Goal: Task Accomplishment & Management: Manage account settings

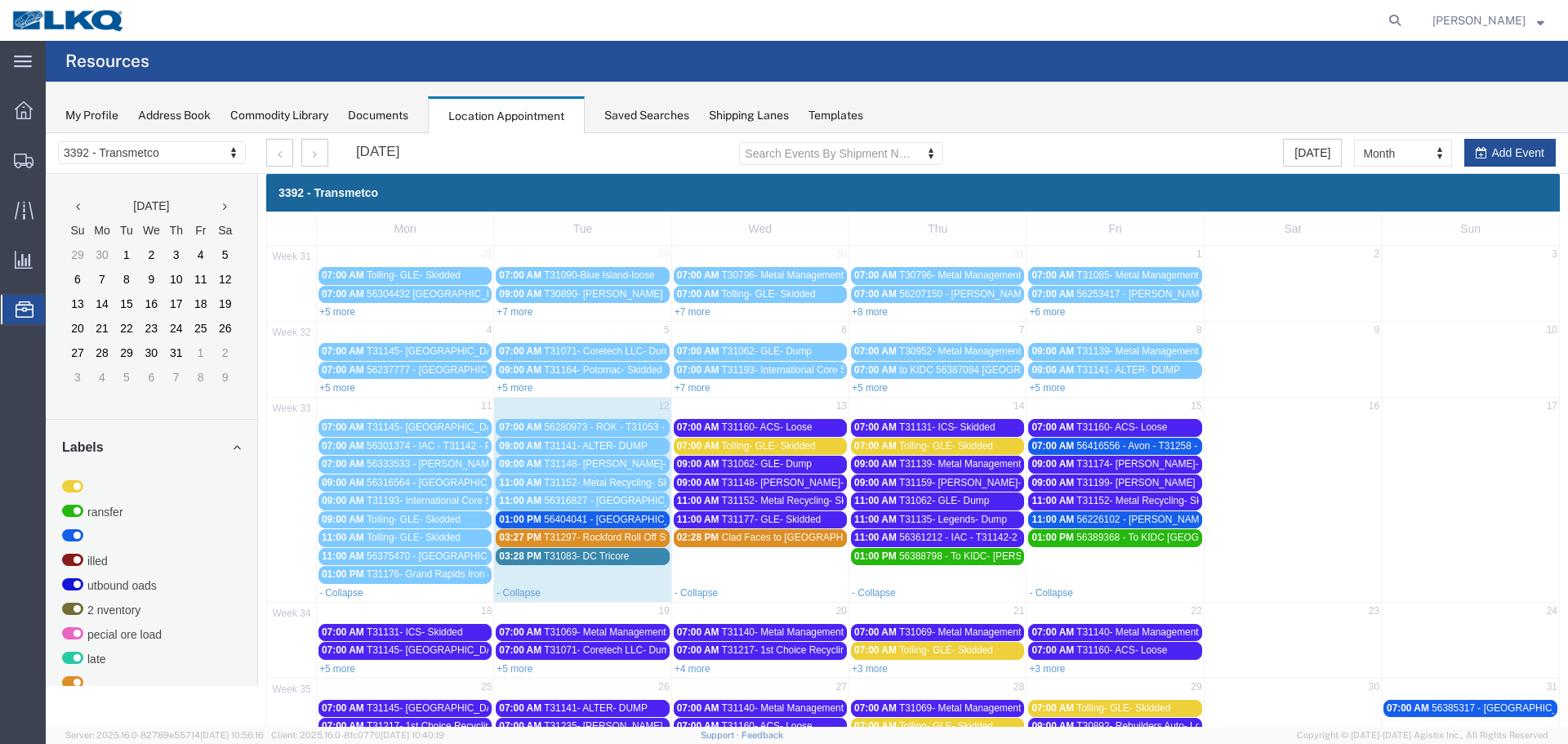
click at [627, 518] on span "56404041 - [GEOGRAPHIC_DATA] - T31259 - Palletized" at bounding box center [667, 519] width 245 height 12
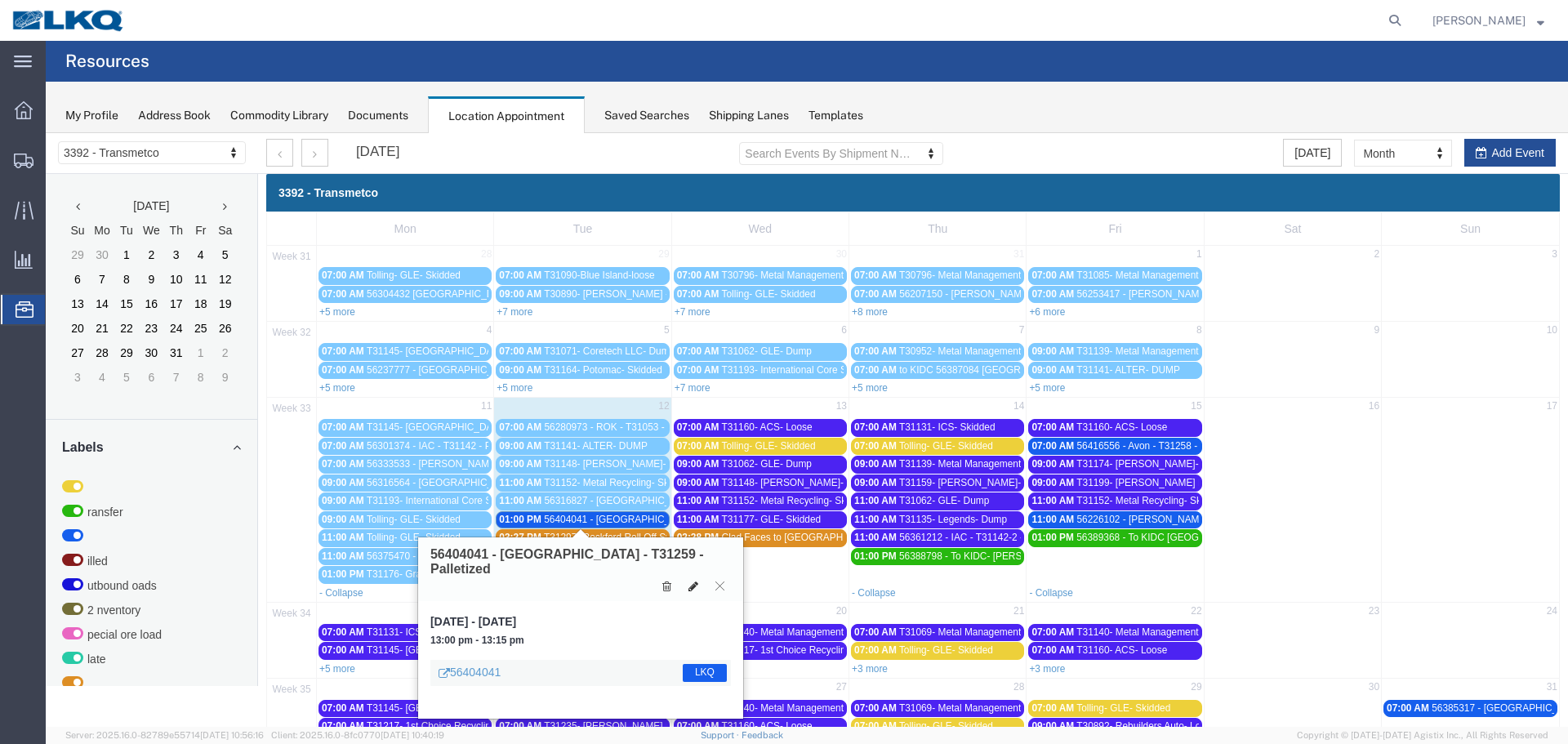
click at [694, 580] on icon at bounding box center [694, 586] width 10 height 12
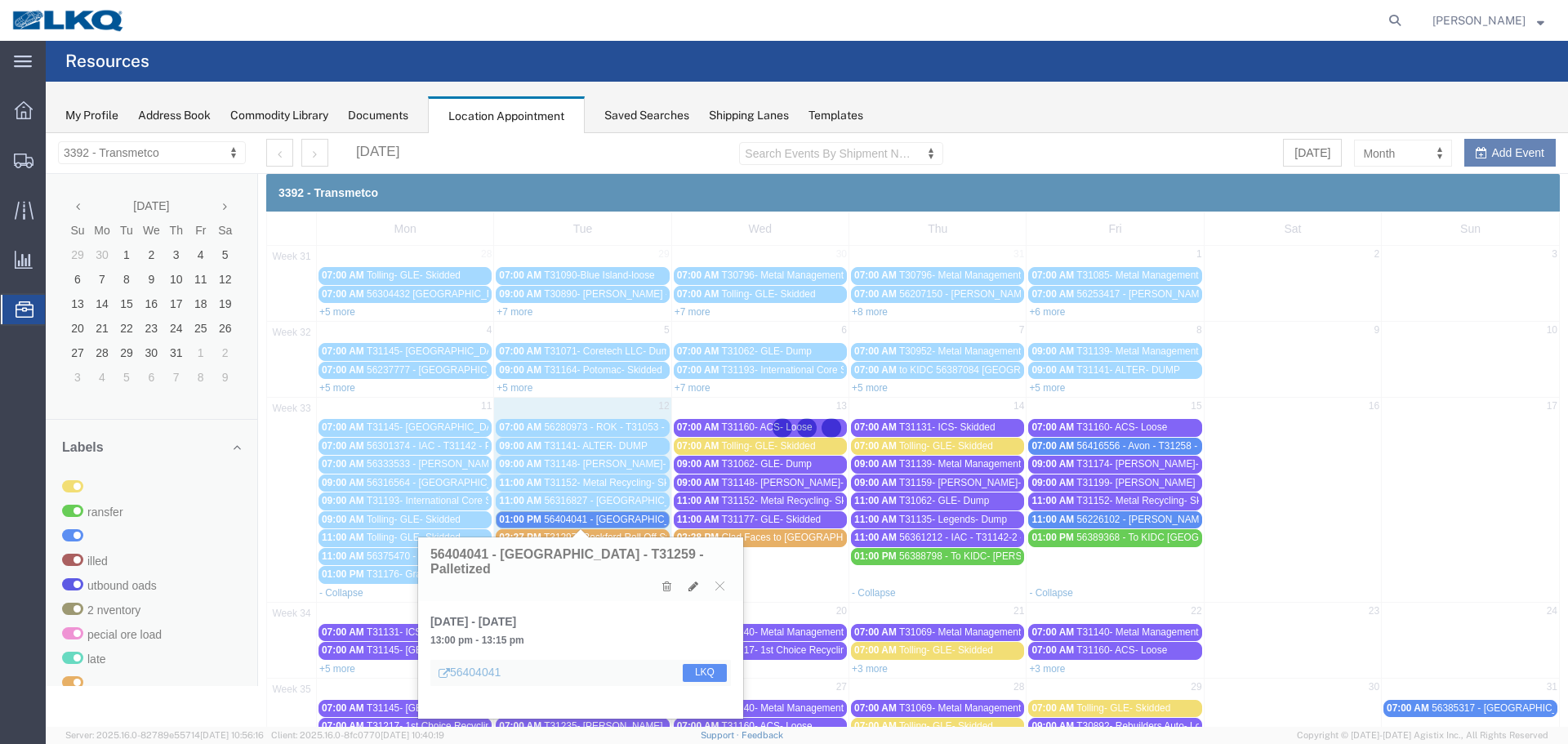
select select "1"
select select "22"
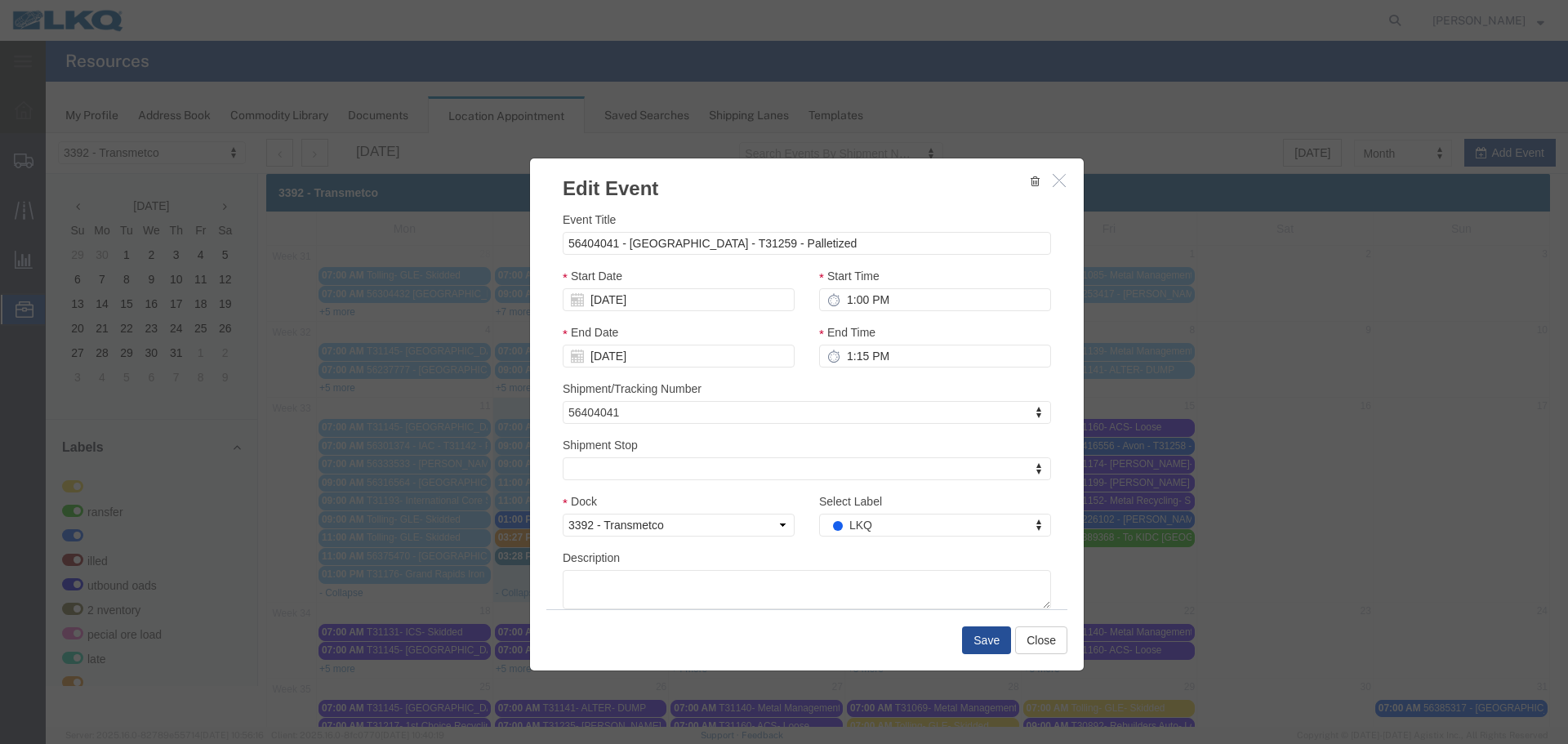
select select
type input "de"
drag, startPoint x: 876, startPoint y: 496, endPoint x: 891, endPoint y: 524, distance: 31.8
select select "40"
click at [963, 638] on button "Save" at bounding box center [986, 640] width 49 height 28
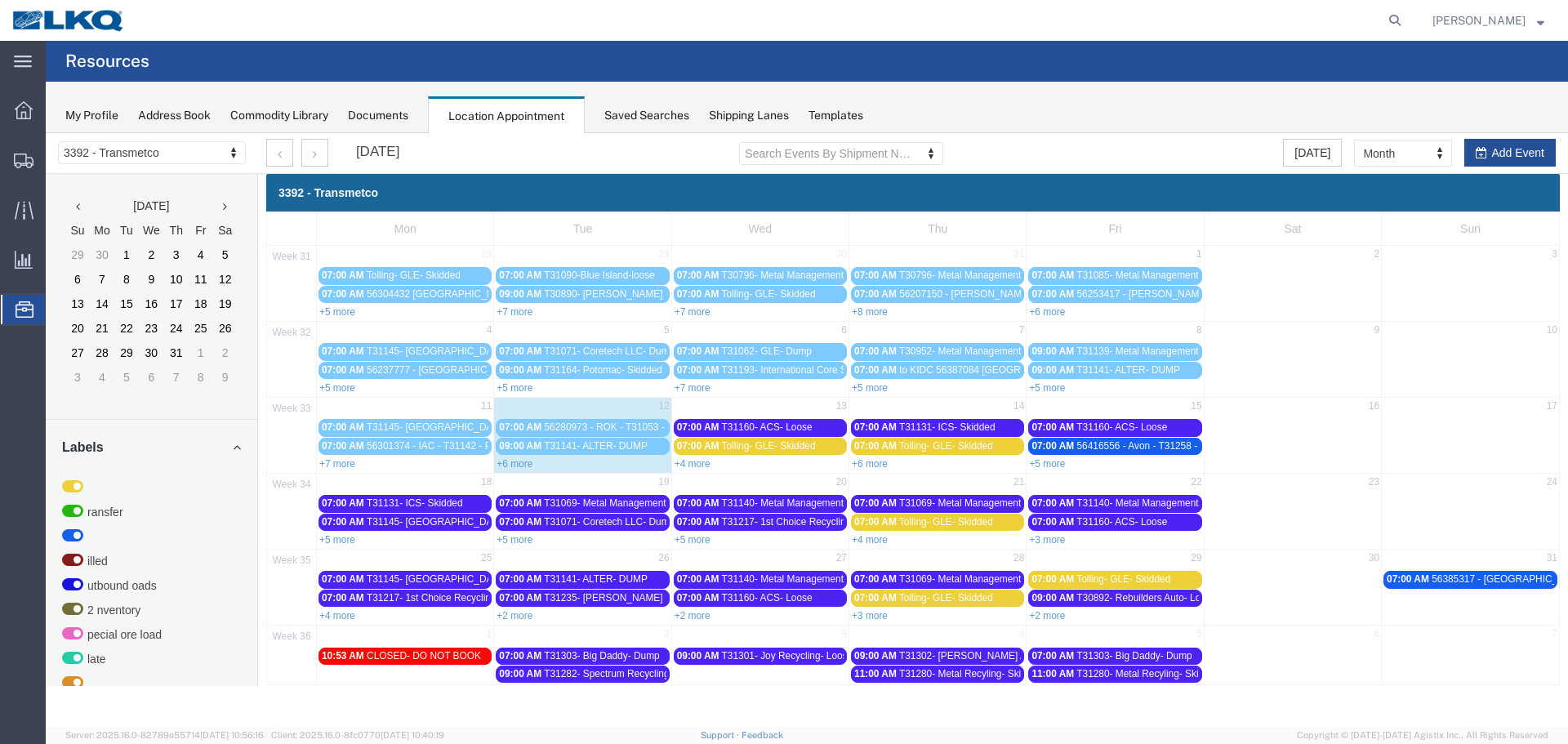
click at [511, 470] on div "+6 more" at bounding box center [582, 463] width 177 height 16
select select "1"
select select
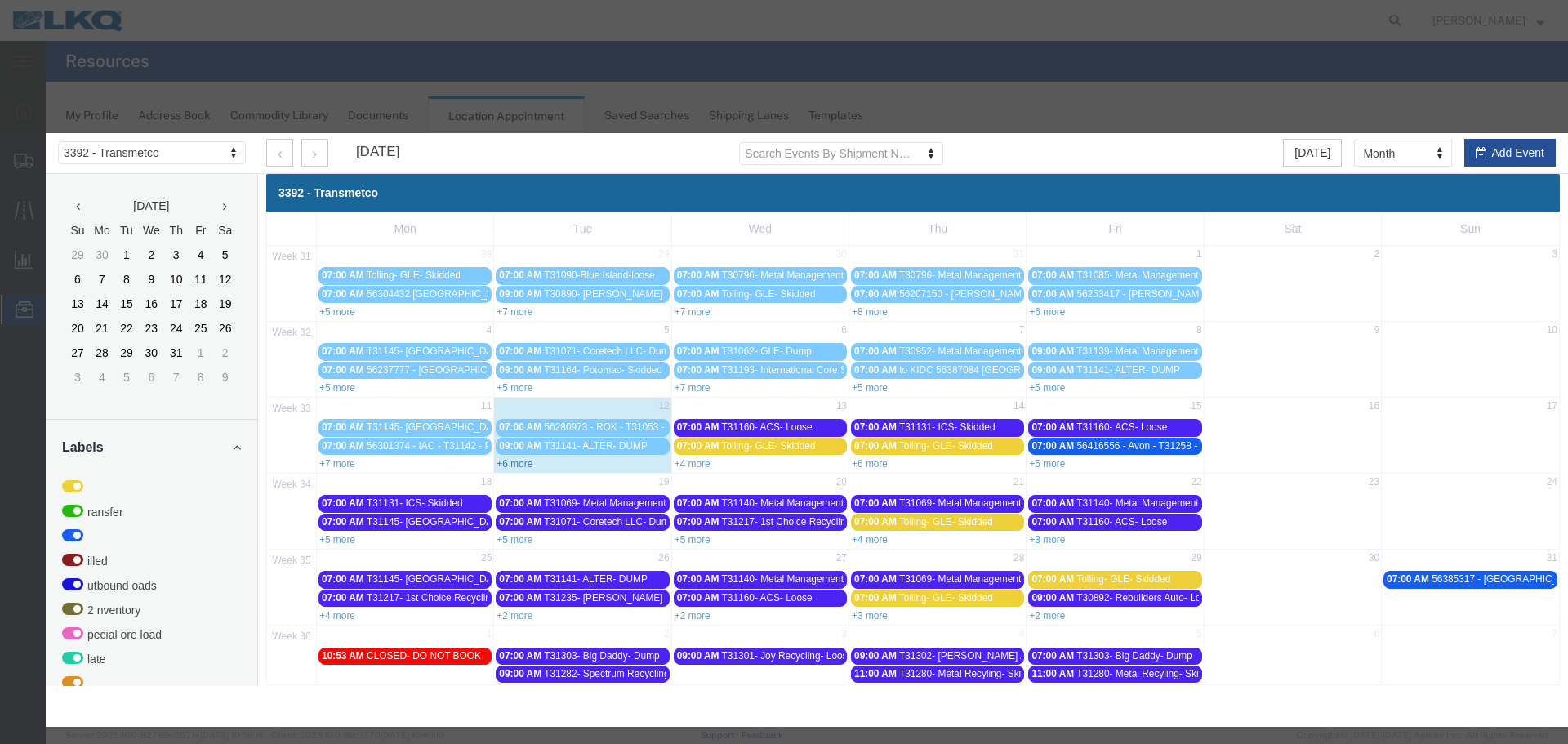
click at [46, 133] on div at bounding box center [46, 133] width 0 height 0
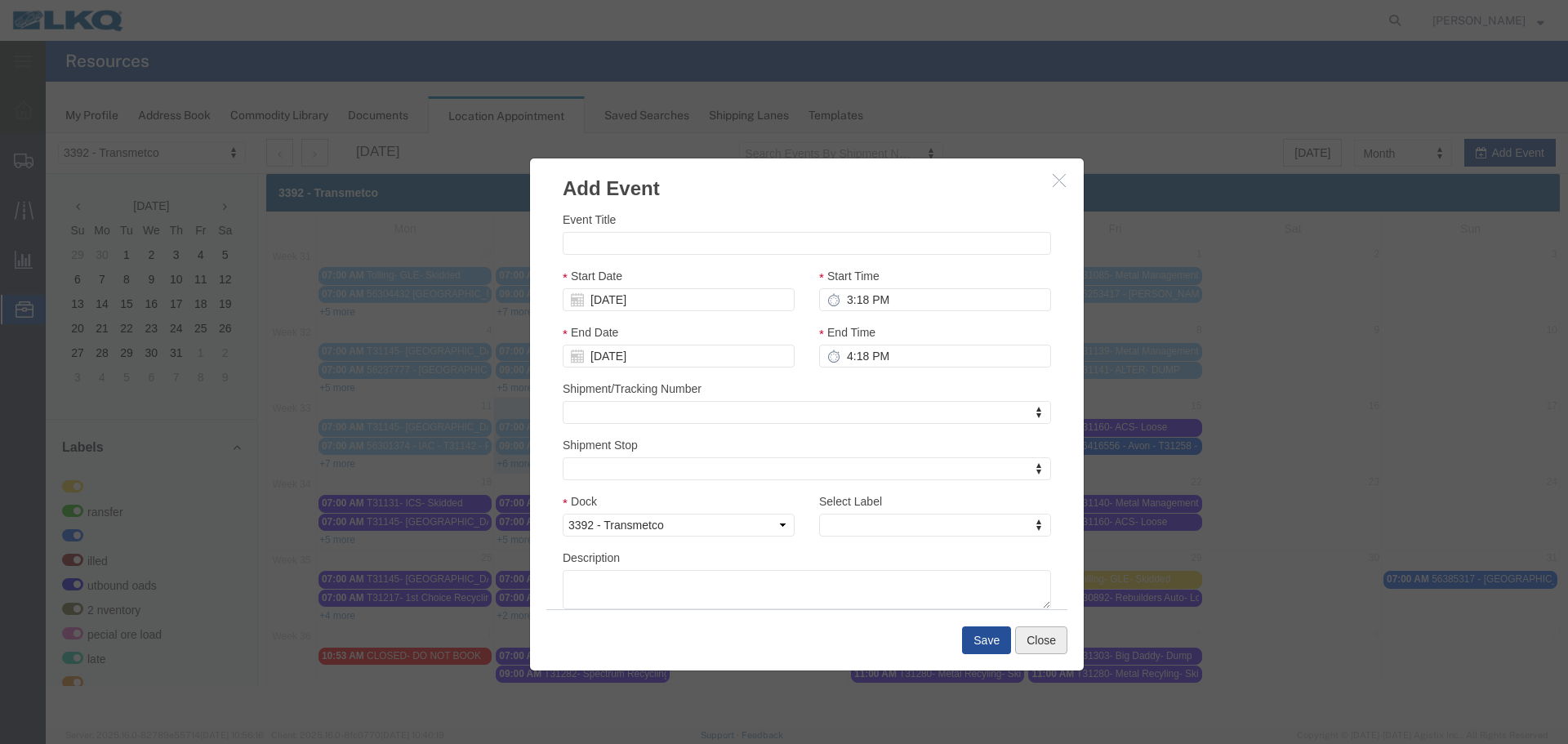
drag, startPoint x: 1026, startPoint y: 635, endPoint x: 725, endPoint y: 529, distance: 319.1
click at [1024, 635] on button "Close" at bounding box center [1041, 640] width 52 height 28
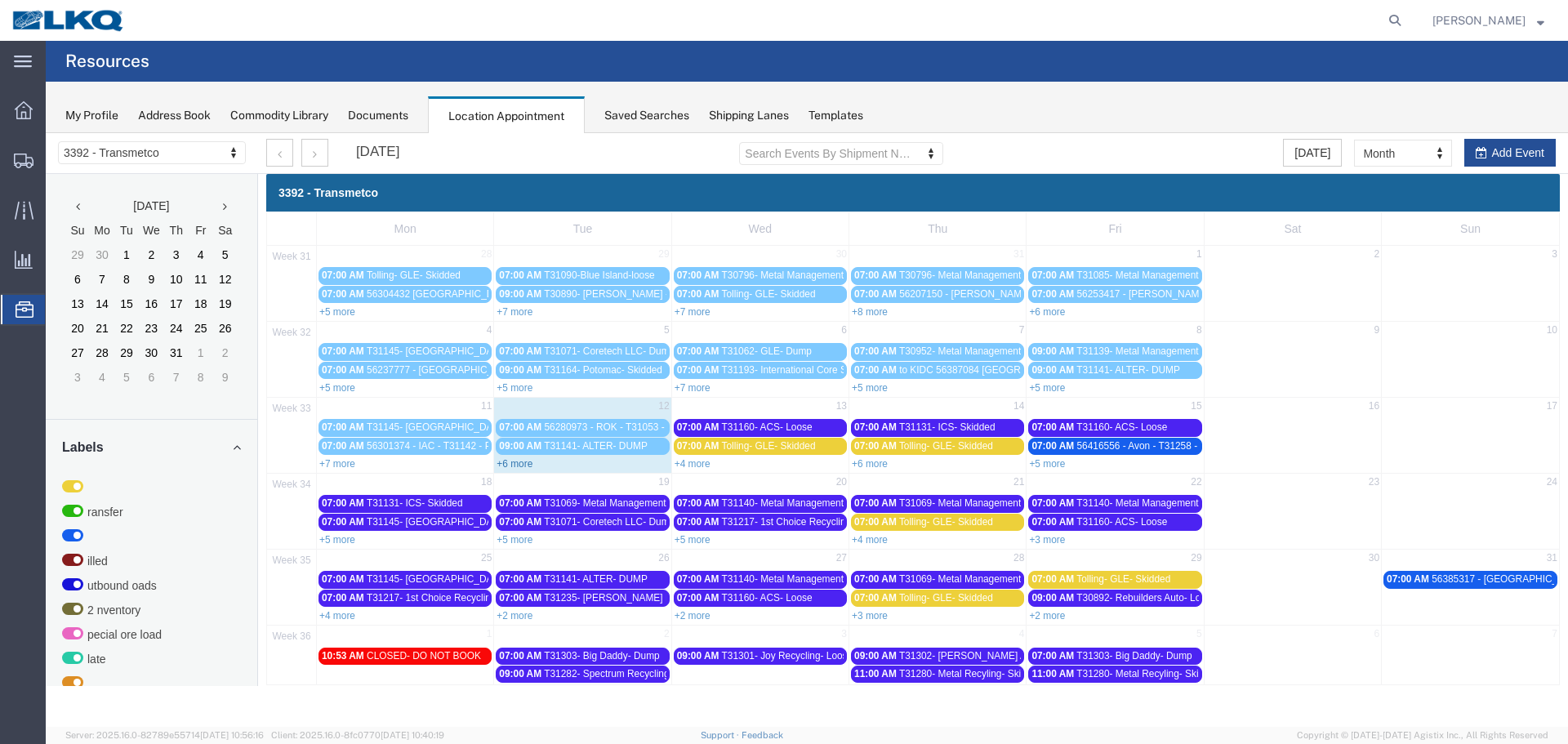
click at [529, 462] on link "+6 more" at bounding box center [514, 464] width 36 height 12
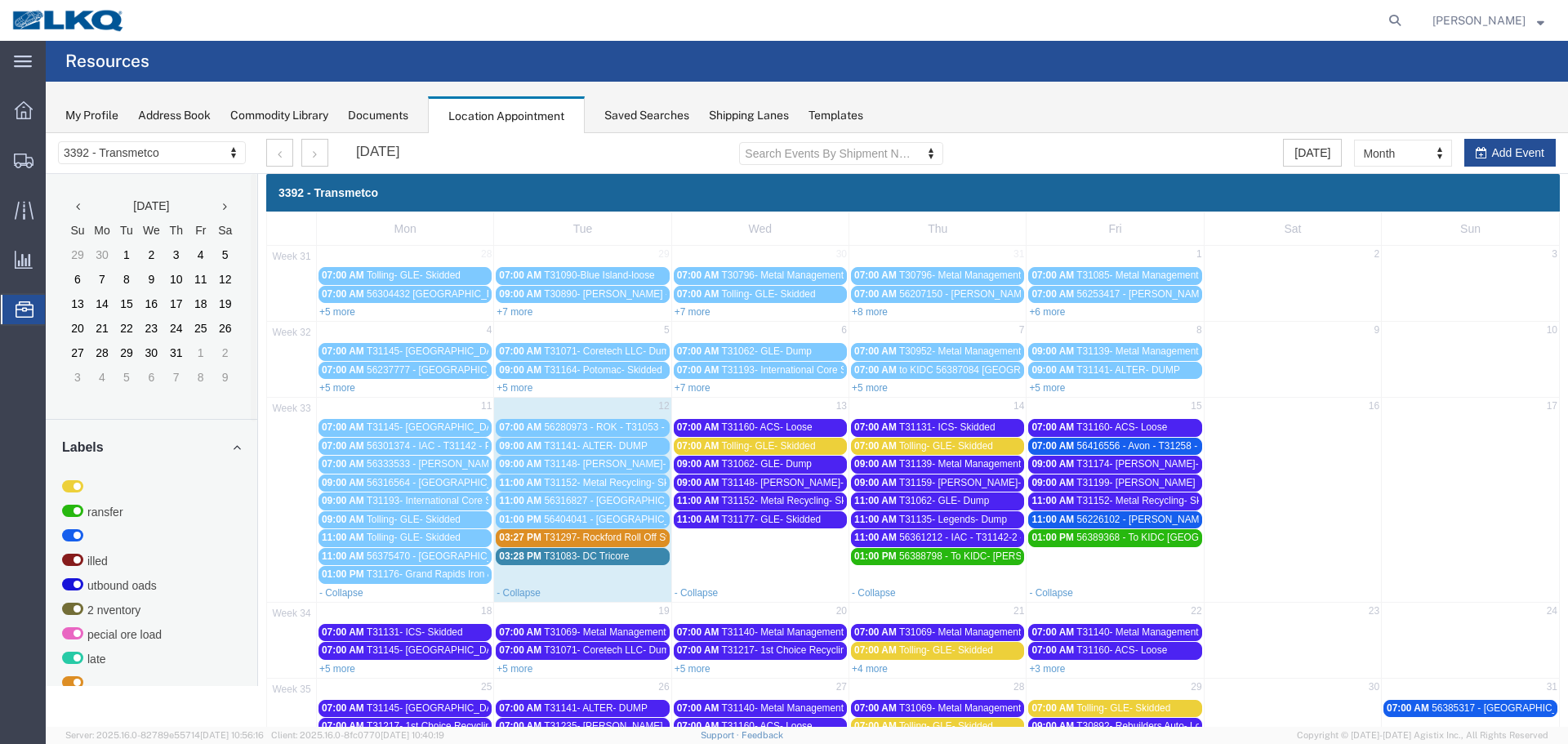
click at [586, 532] on span "T31297- Rockford Roll Off Swap" at bounding box center [614, 537] width 140 height 12
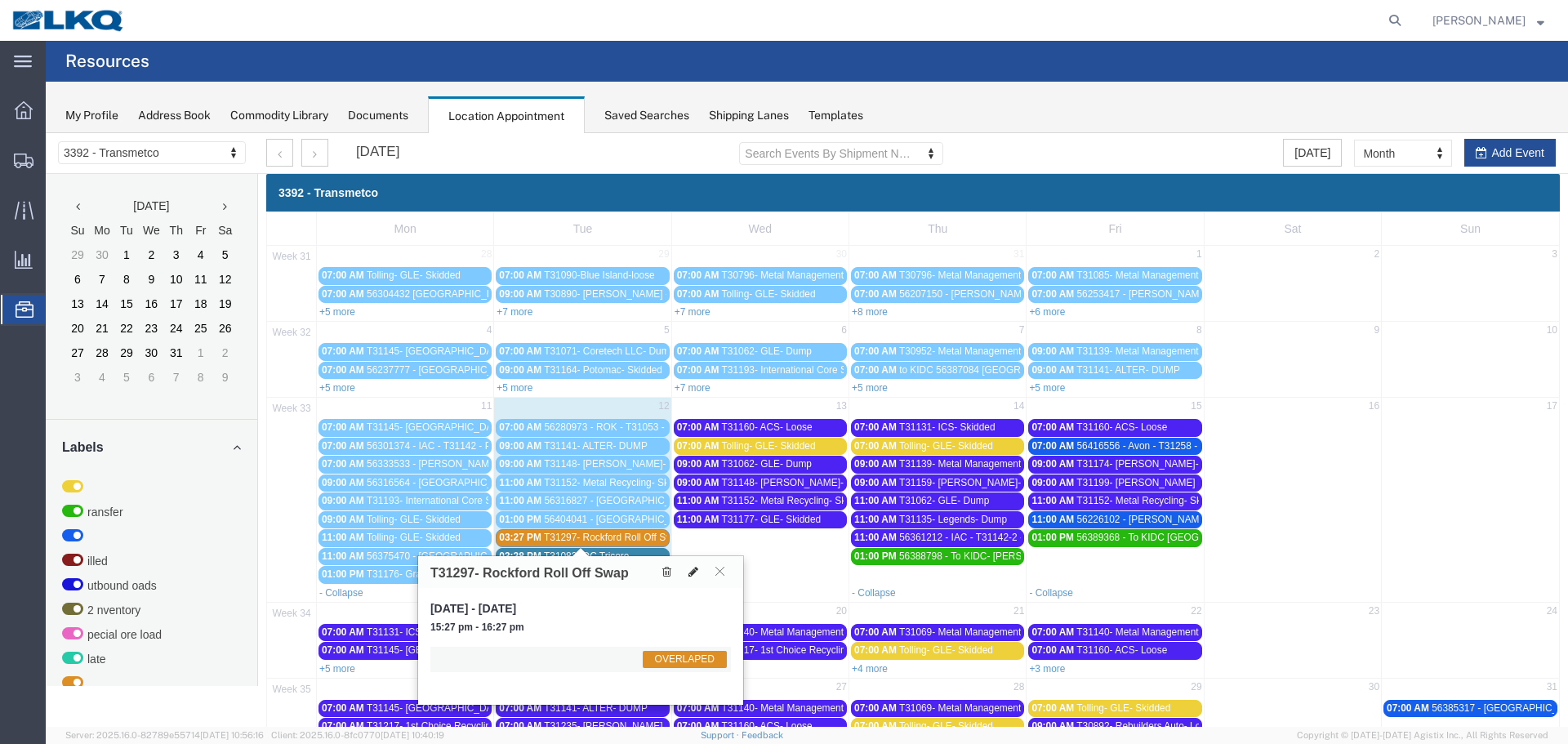
click at [694, 571] on icon at bounding box center [694, 571] width 10 height 12
select select "1"
select select "3540"
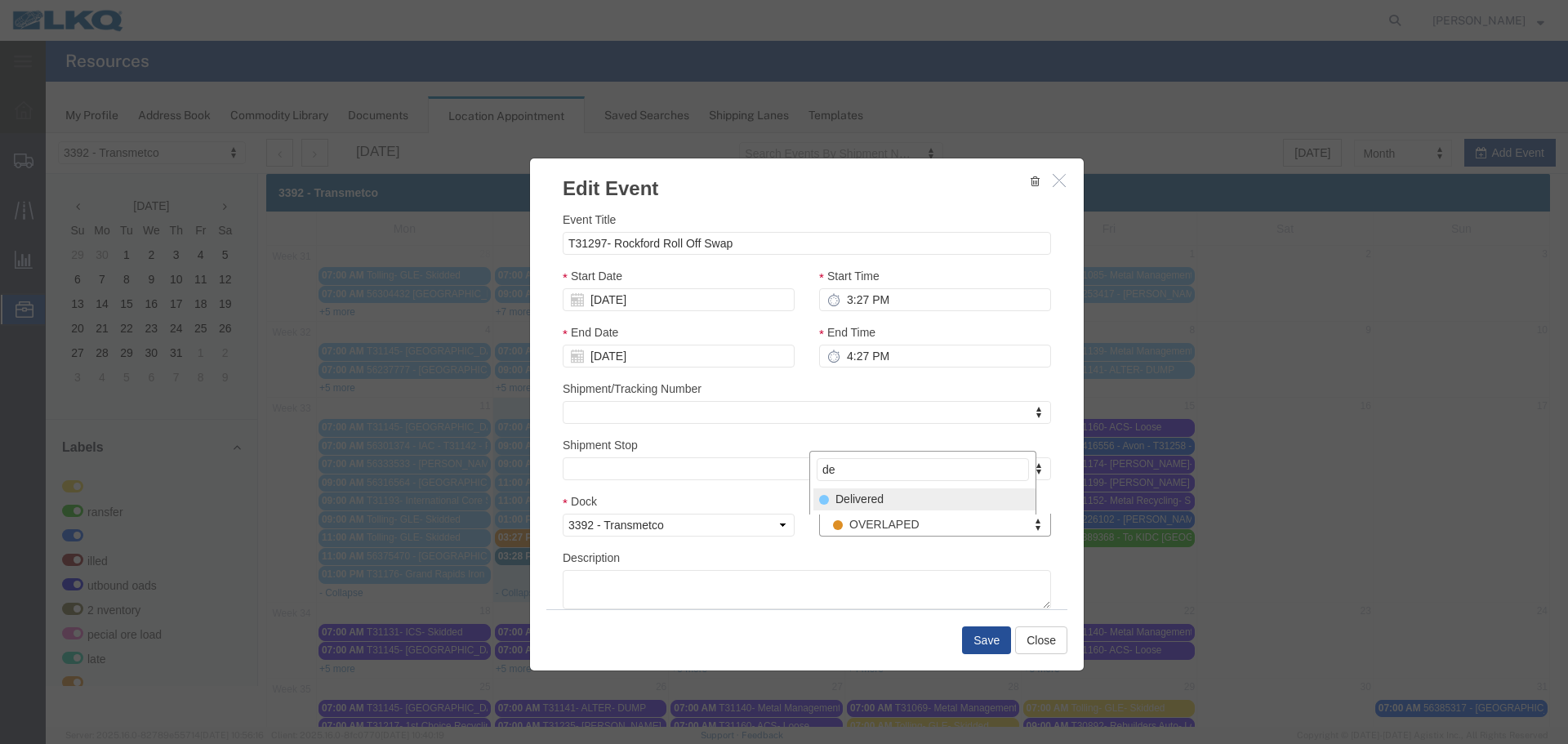
type input "de"
select select "40"
click at [972, 640] on button "Save" at bounding box center [986, 640] width 49 height 28
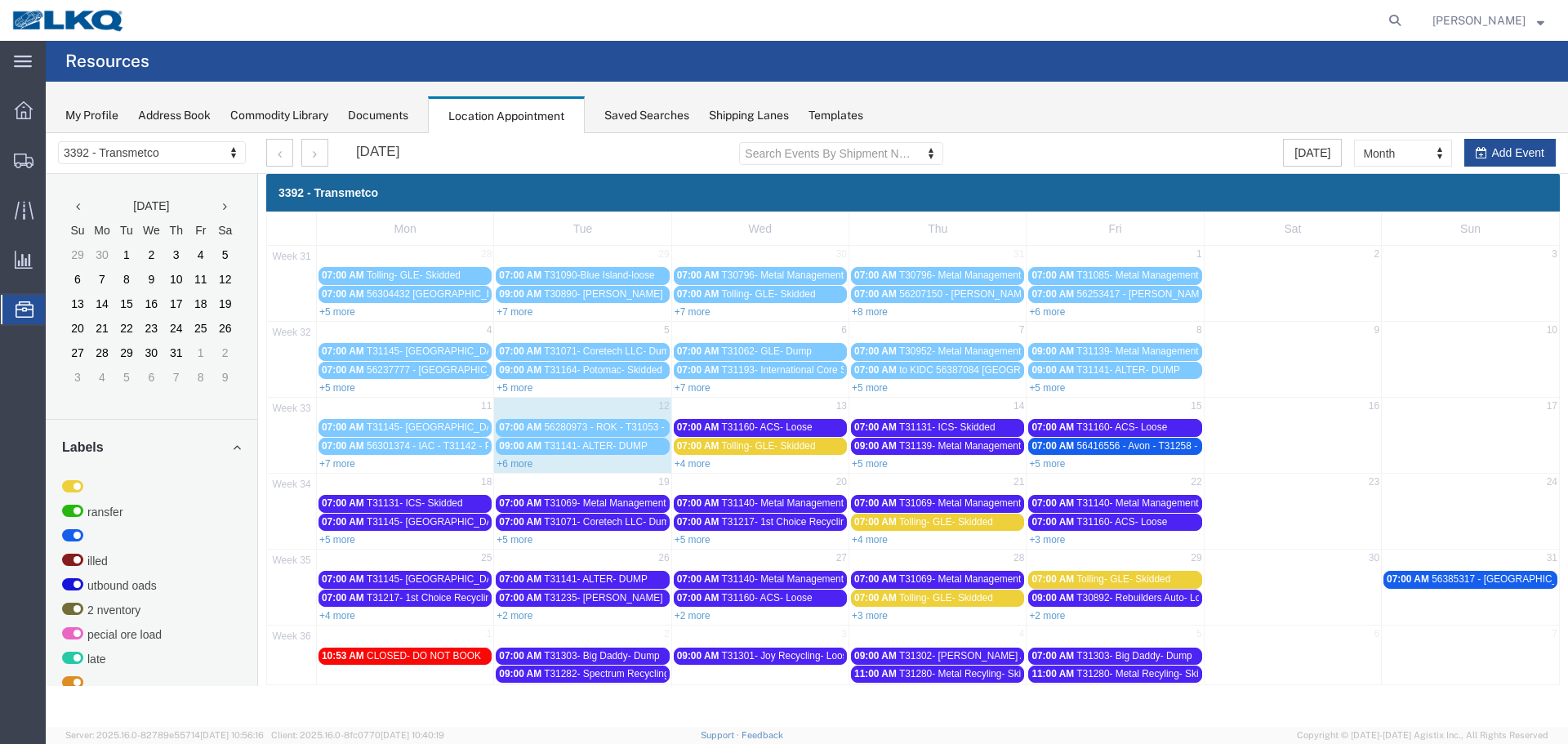
drag, startPoint x: 692, startPoint y: 467, endPoint x: 687, endPoint y: 538, distance: 71.2
click at [692, 467] on link "+4 more" at bounding box center [692, 464] width 36 height 12
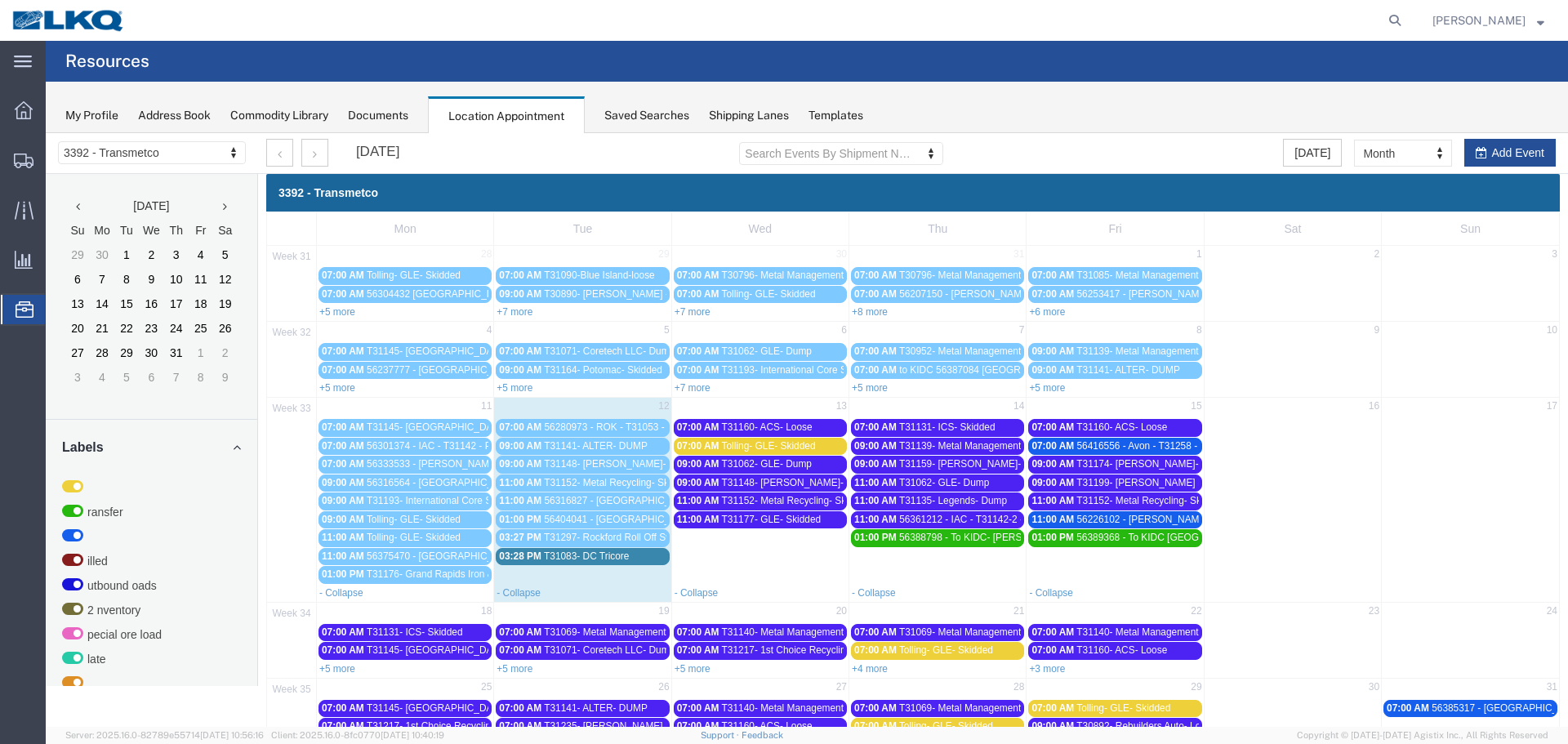
click at [372, 559] on span "56375470 - [GEOGRAPHIC_DATA] - T31227 - Palletized" at bounding box center [489, 556] width 245 height 12
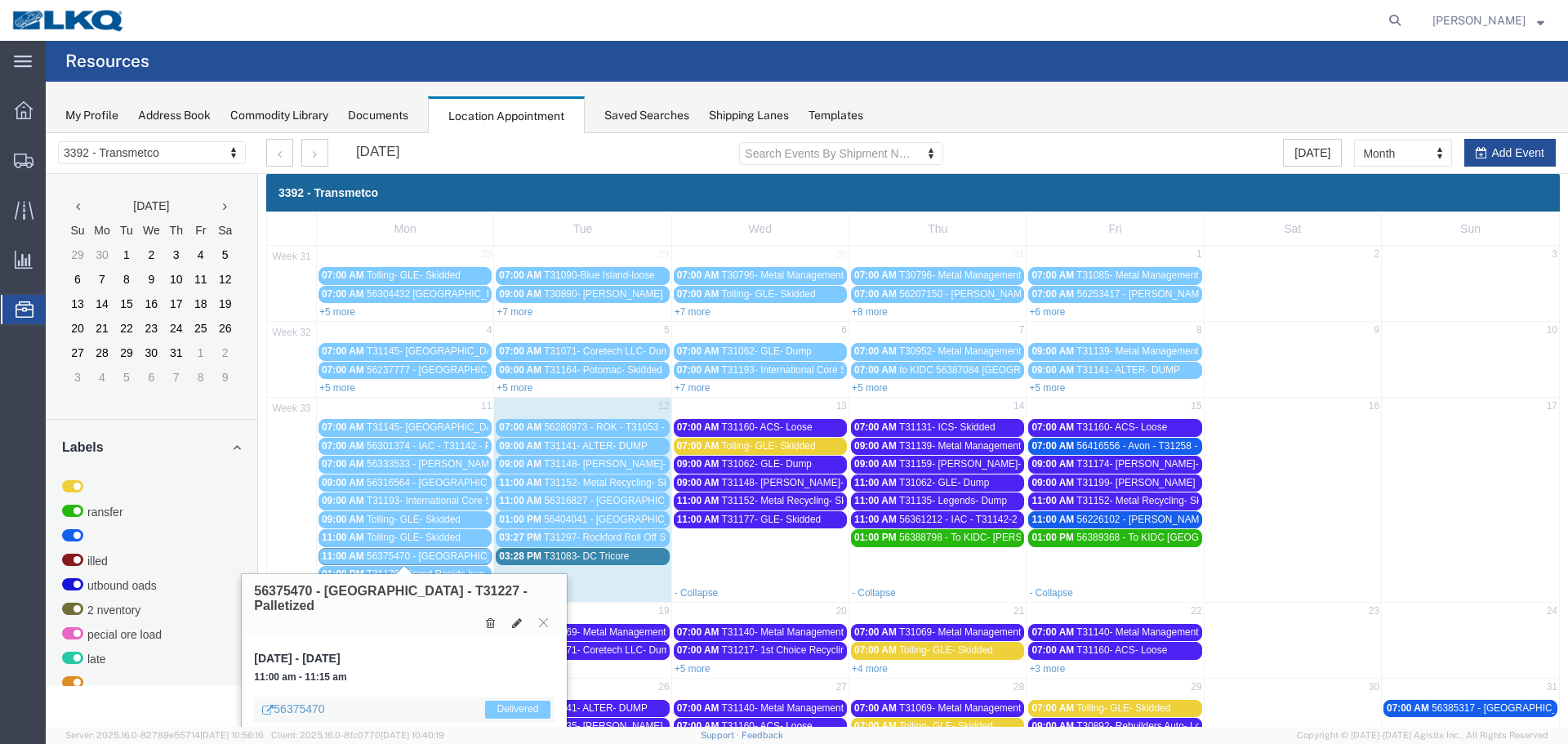
click at [615, 517] on span "56404041 - [GEOGRAPHIC_DATA] - T31259 - Palletized" at bounding box center [667, 519] width 245 height 12
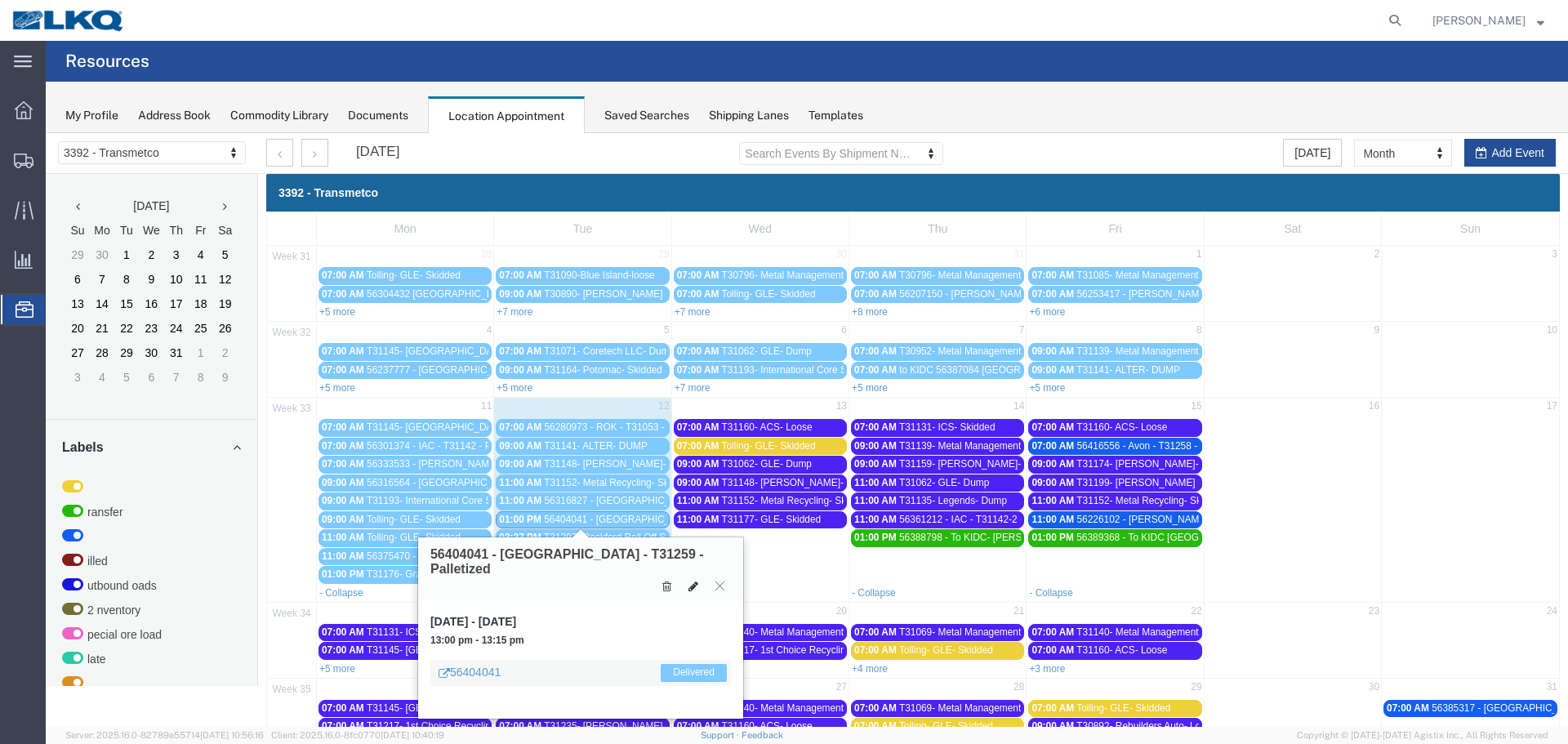
click at [696, 580] on icon at bounding box center [694, 586] width 10 height 12
select select "1"
select select "40"
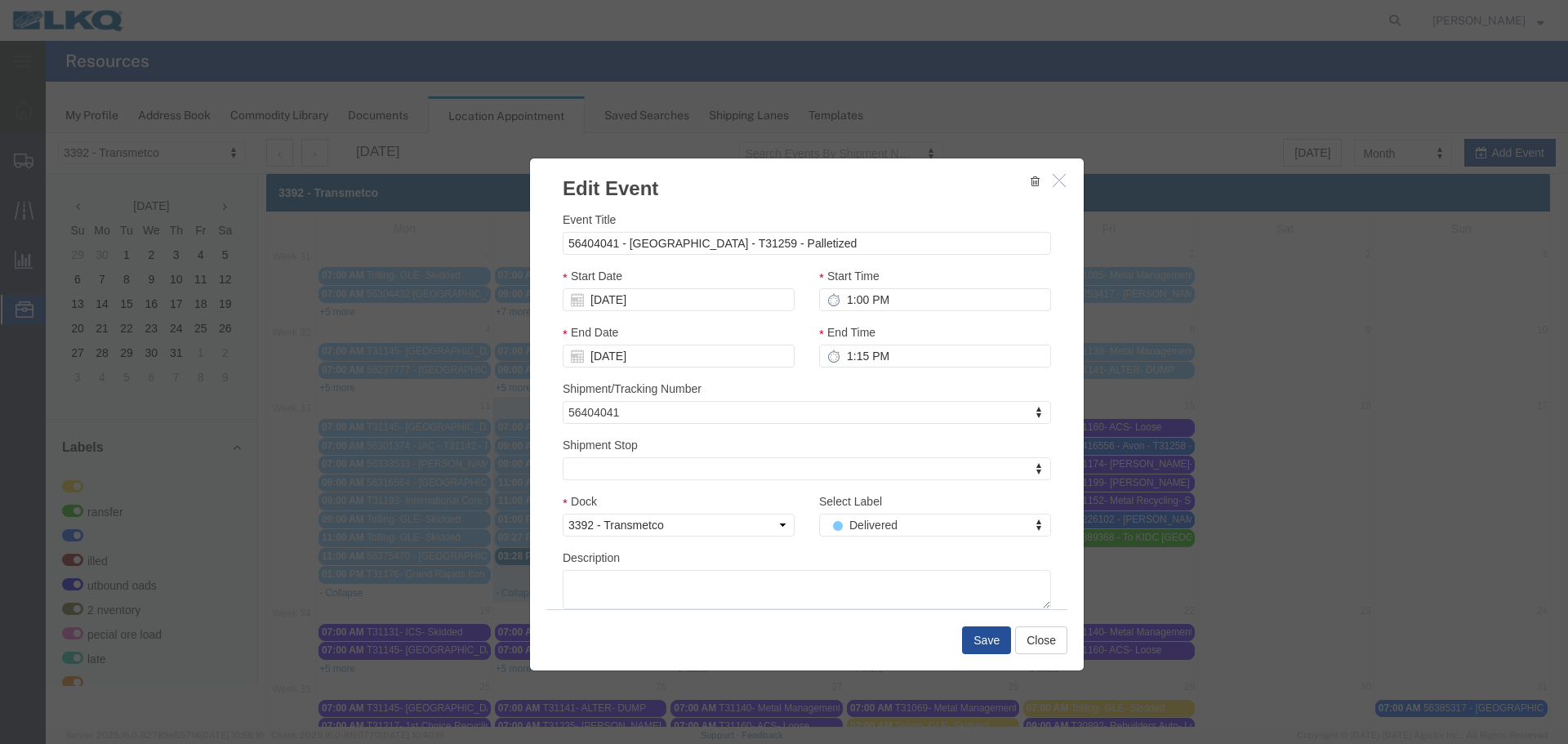
select select
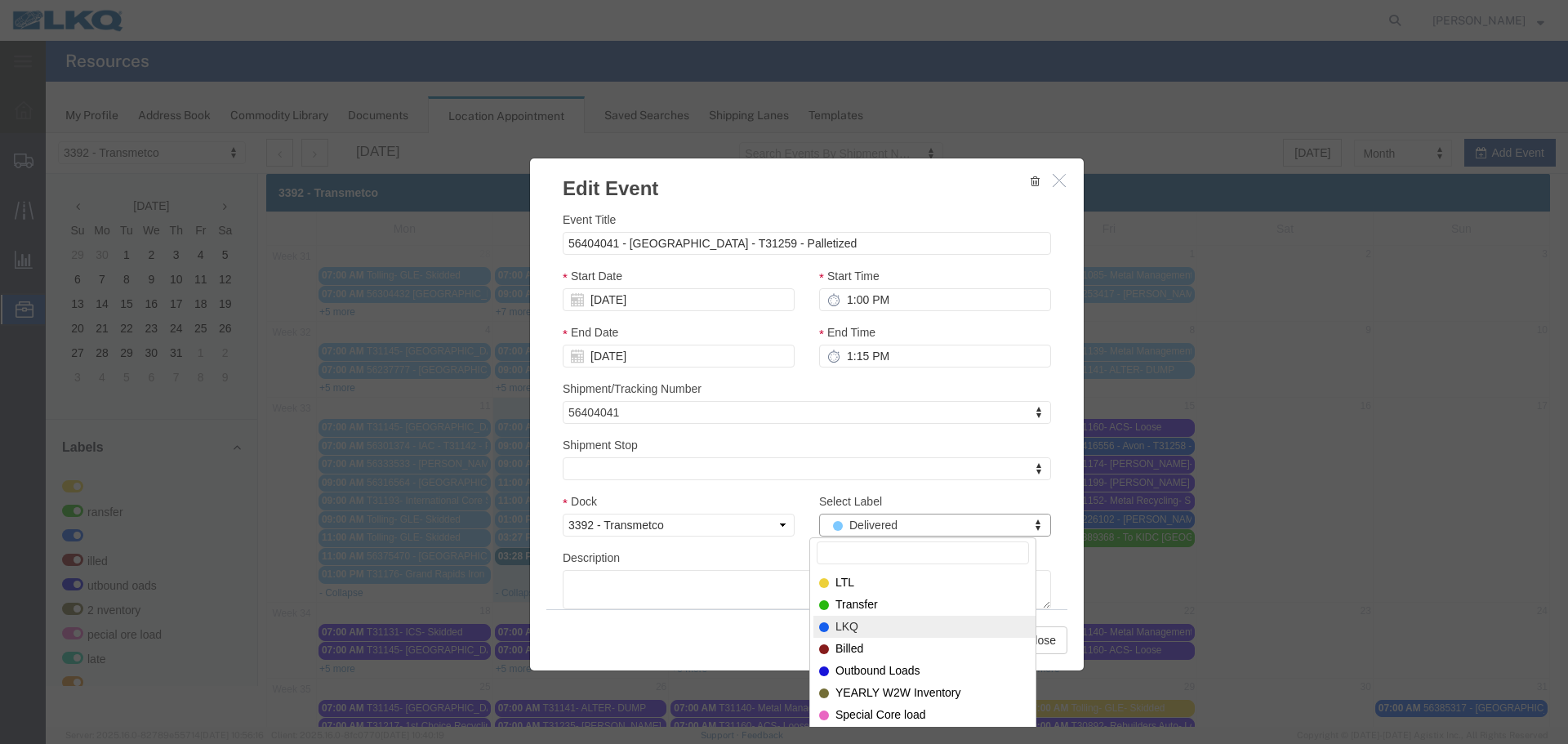
select select "22"
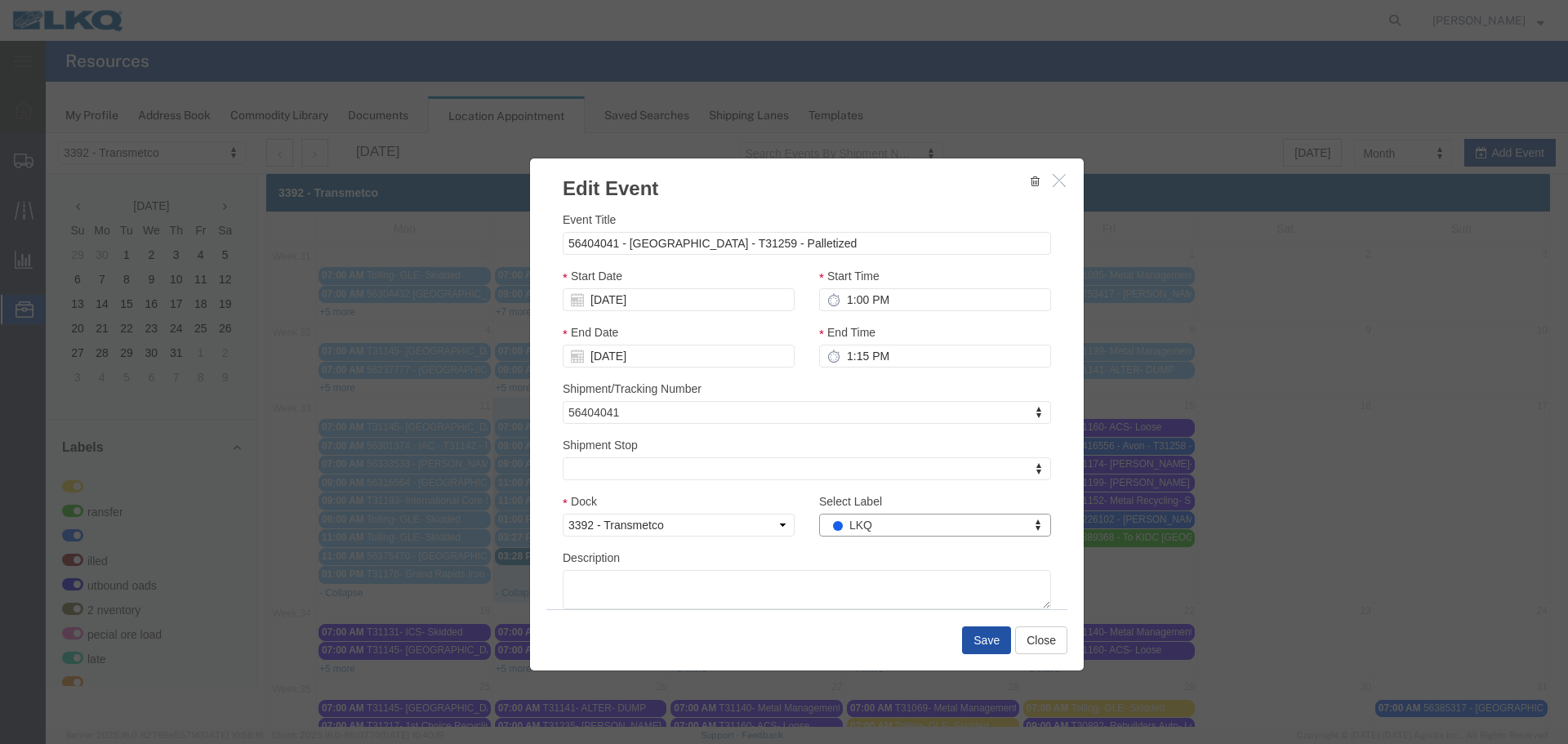
click at [966, 641] on button "Save" at bounding box center [986, 640] width 49 height 28
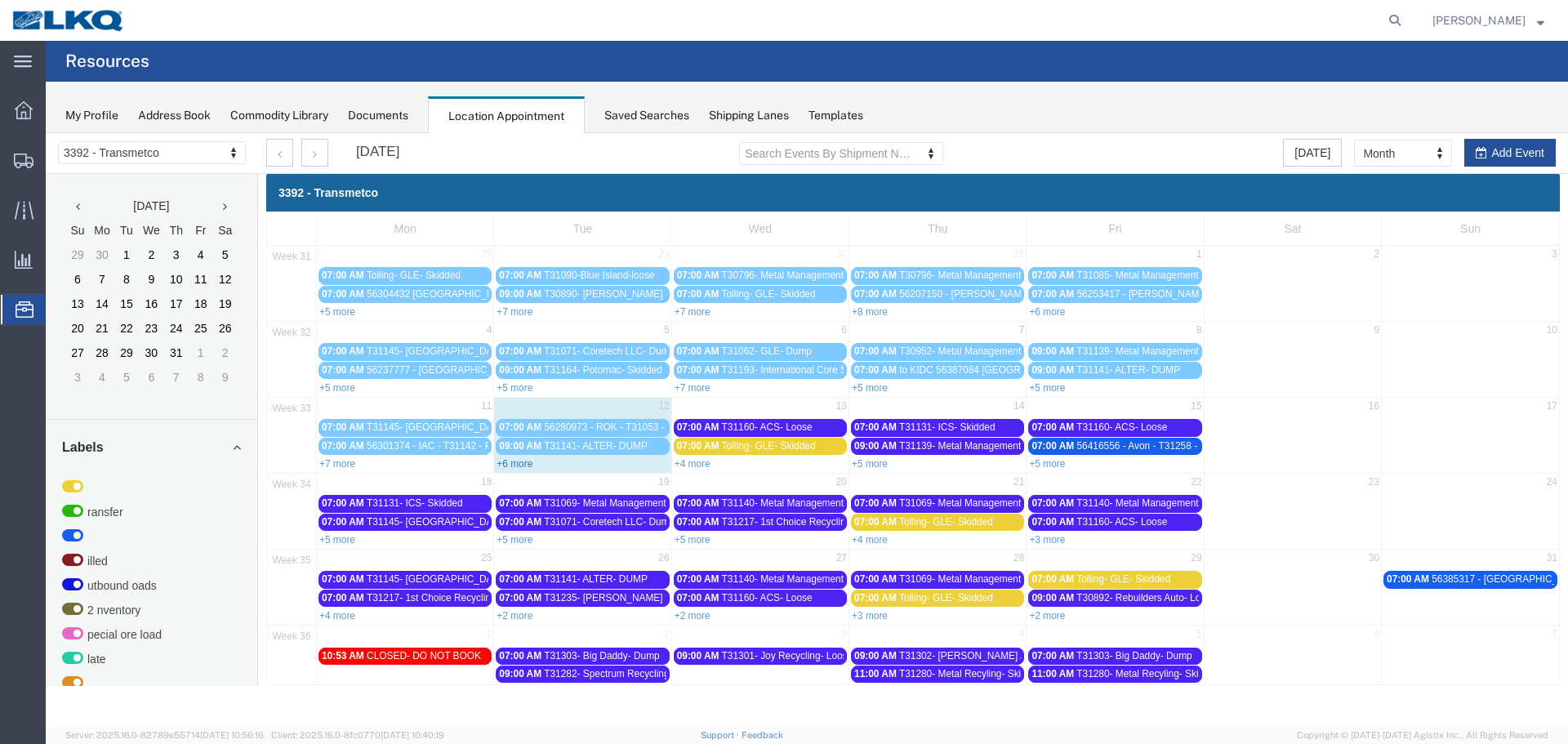
click at [527, 464] on link "+6 more" at bounding box center [514, 464] width 36 height 12
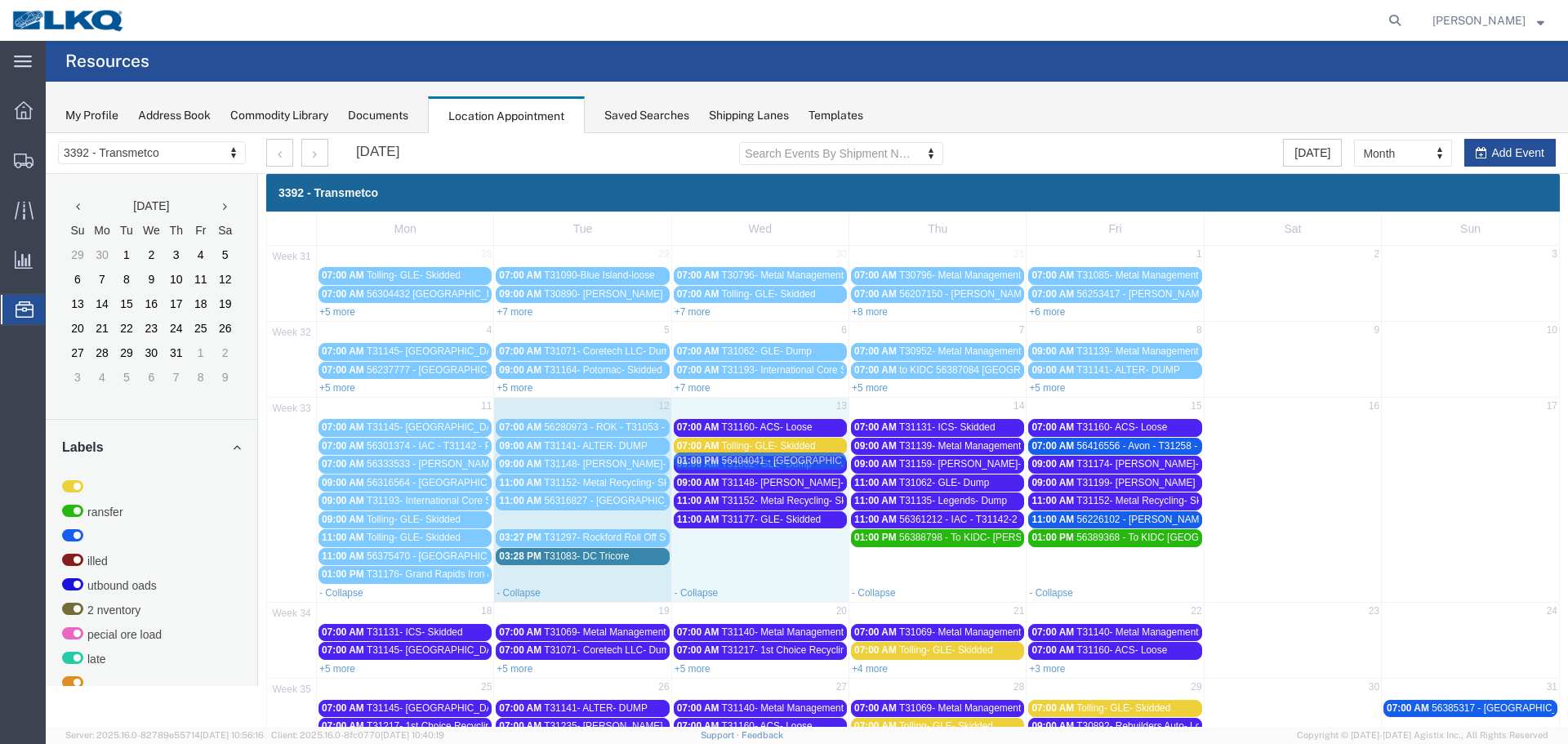
drag, startPoint x: 533, startPoint y: 522, endPoint x: 711, endPoint y: 463, distance: 187.5
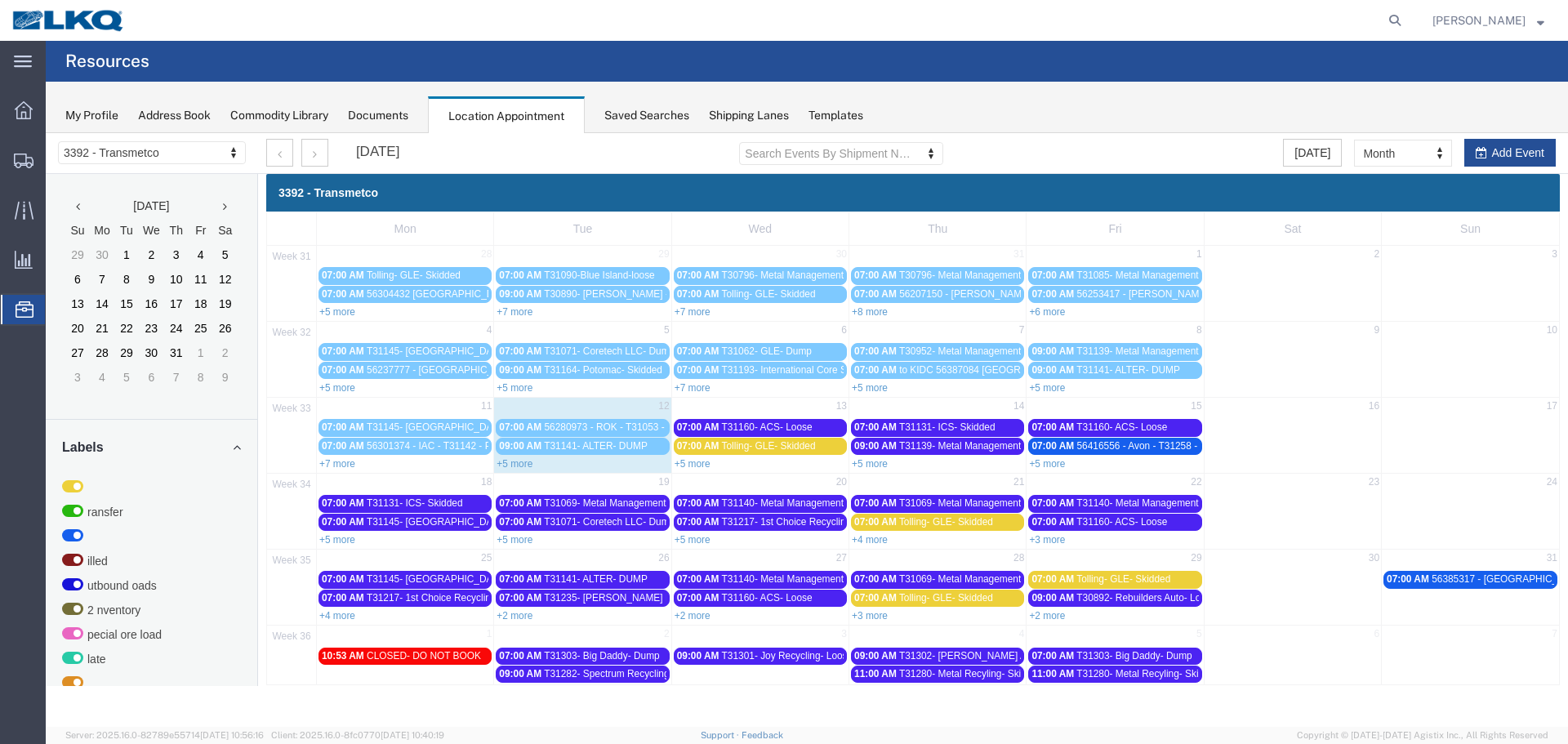
click at [697, 467] on link "+5 more" at bounding box center [692, 464] width 36 height 12
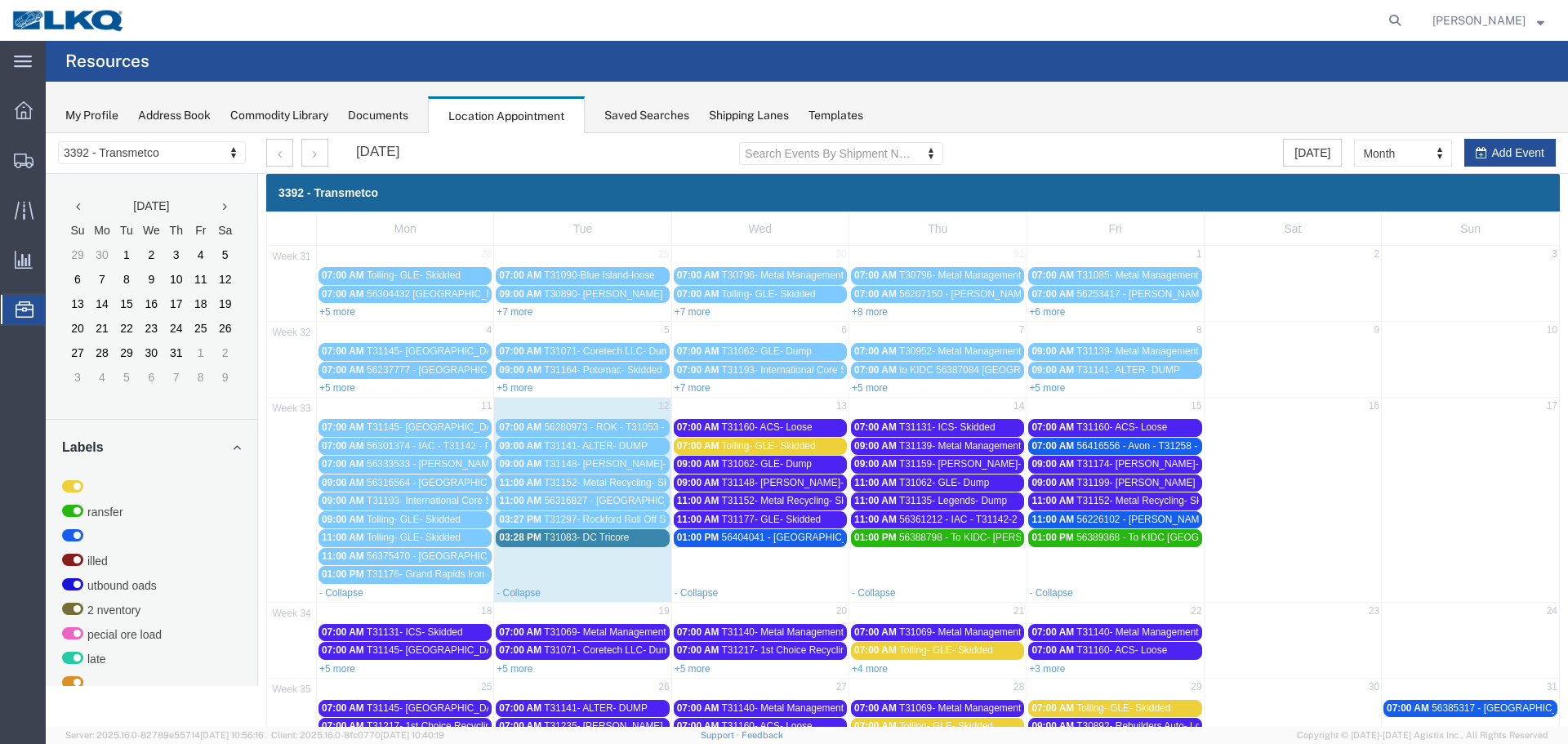
click at [757, 544] on link "01:00 PM 56404041 - [GEOGRAPHIC_DATA] - T31259 - Palletized" at bounding box center [760, 537] width 173 height 17
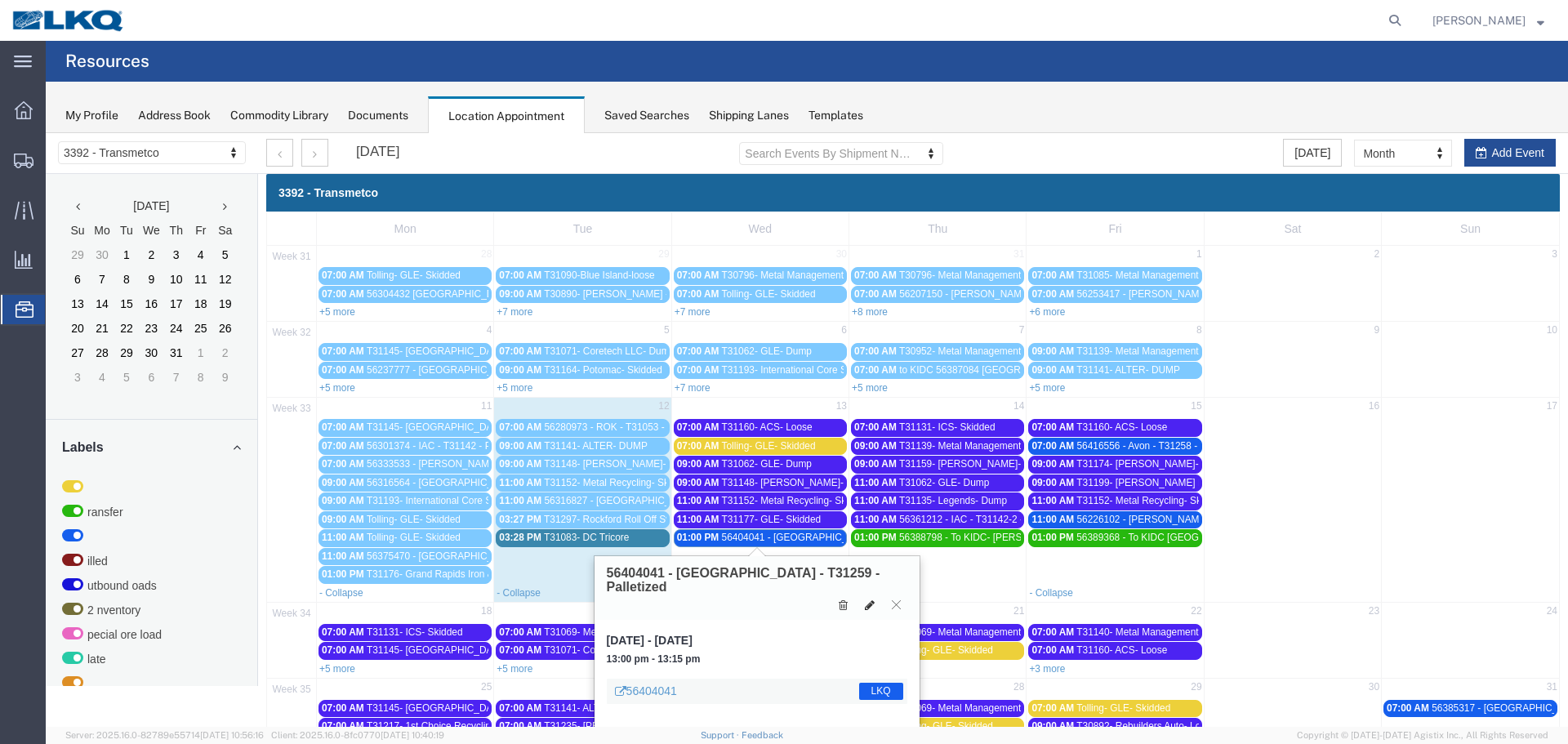
click at [869, 599] on icon at bounding box center [869, 605] width 10 height 12
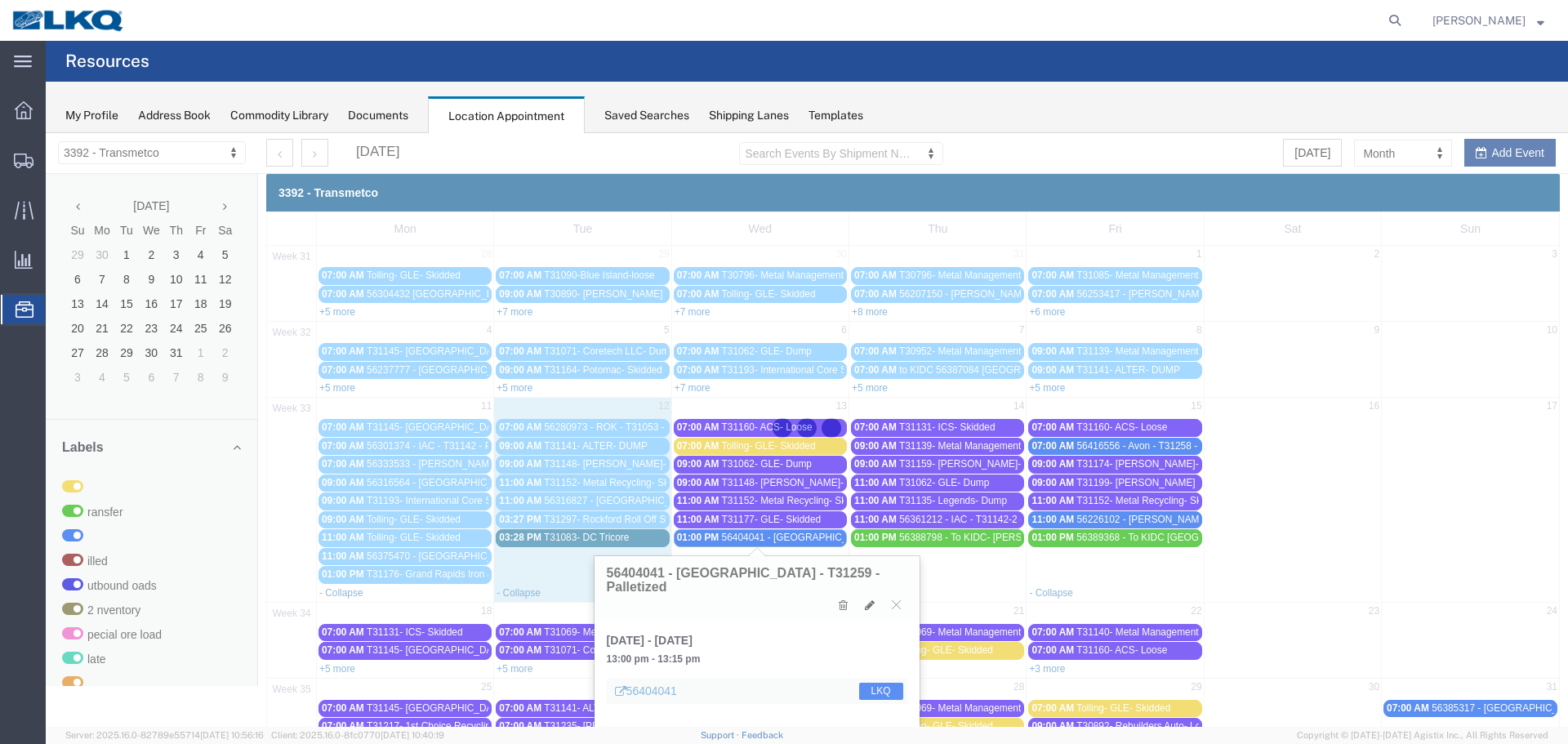
select select "100"
select select "1"
select select "22"
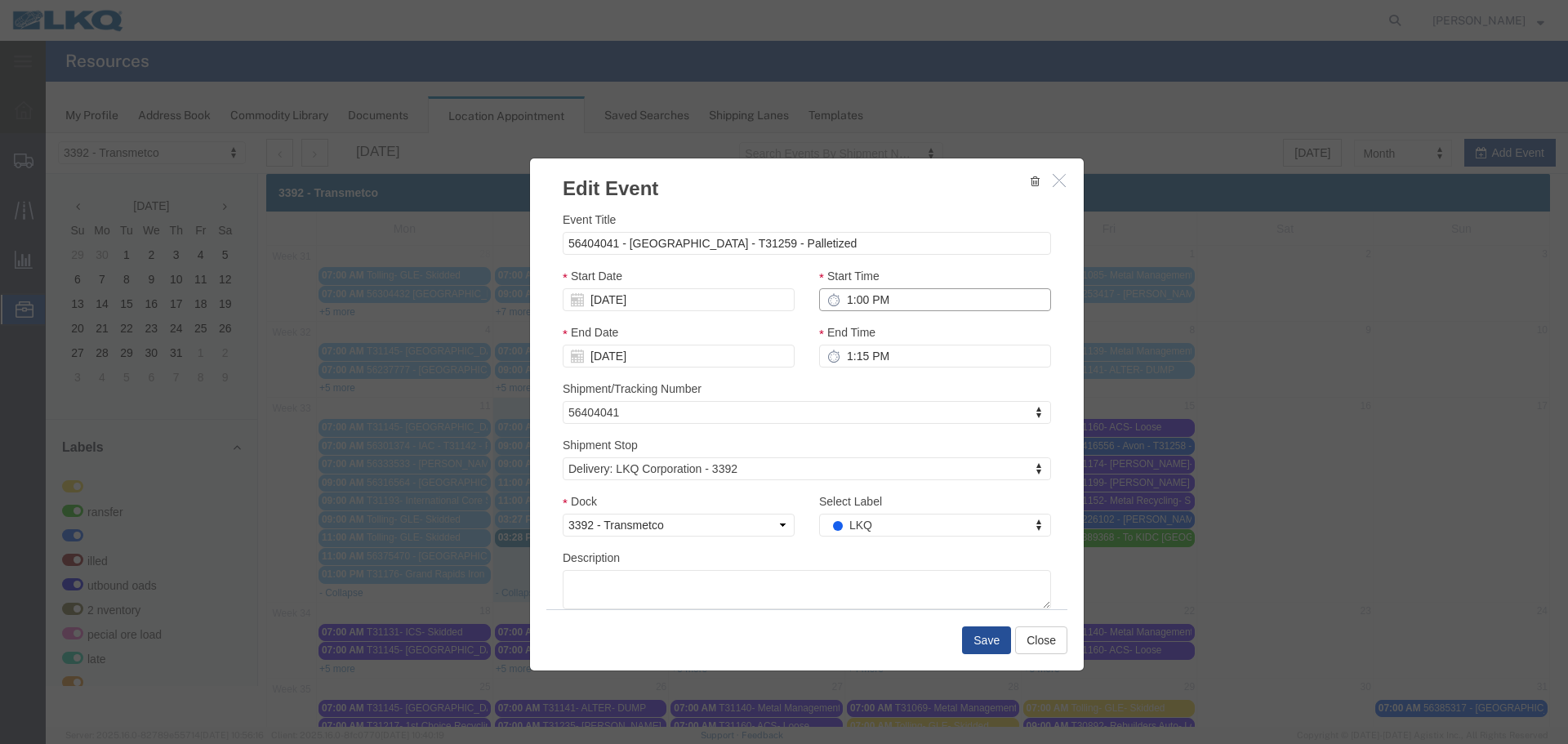
click at [842, 302] on input "1:00 PM" at bounding box center [934, 300] width 232 height 23
type input "9:00 AM"
click at [907, 353] on input "1:15 PM" at bounding box center [934, 356] width 232 height 23
click at [806, 251] on input "56404041 - [GEOGRAPHIC_DATA] - T31259 - Palletized" at bounding box center [806, 243] width 488 height 23
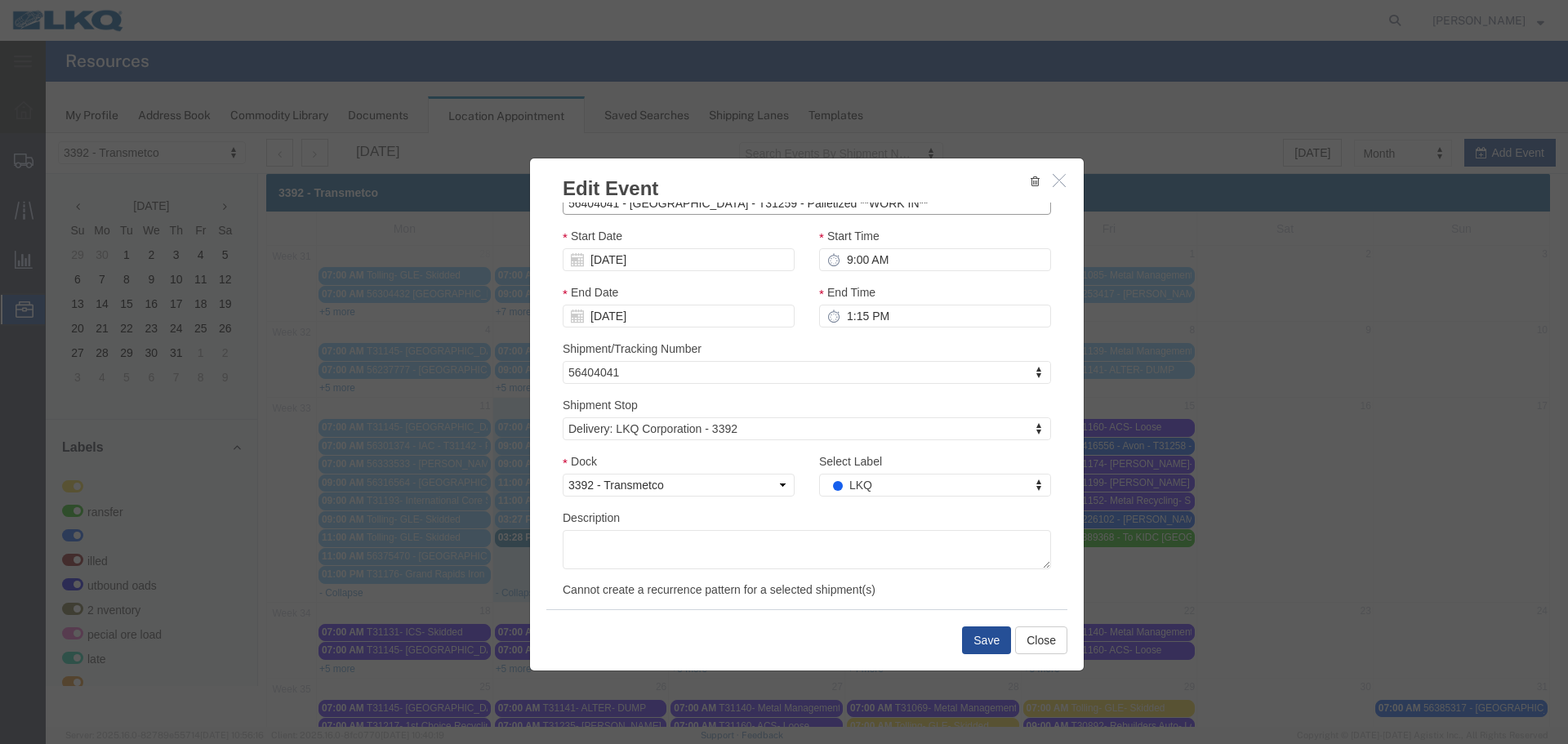
scroll to position [57, 0]
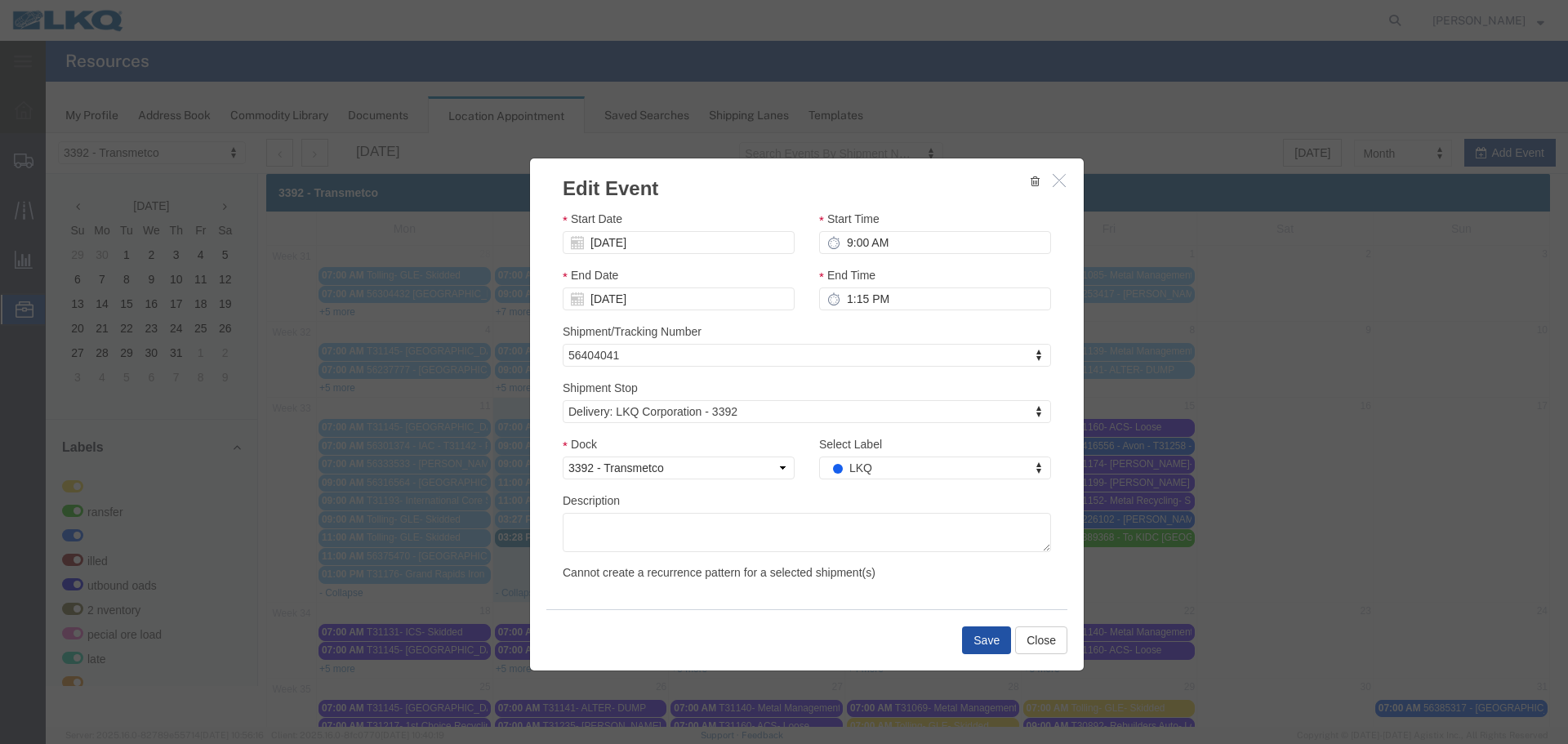
type input "56404041 - [GEOGRAPHIC_DATA] - T31259 - Palletized **WORK IN**"
click at [988, 636] on button "Save" at bounding box center [986, 640] width 49 height 28
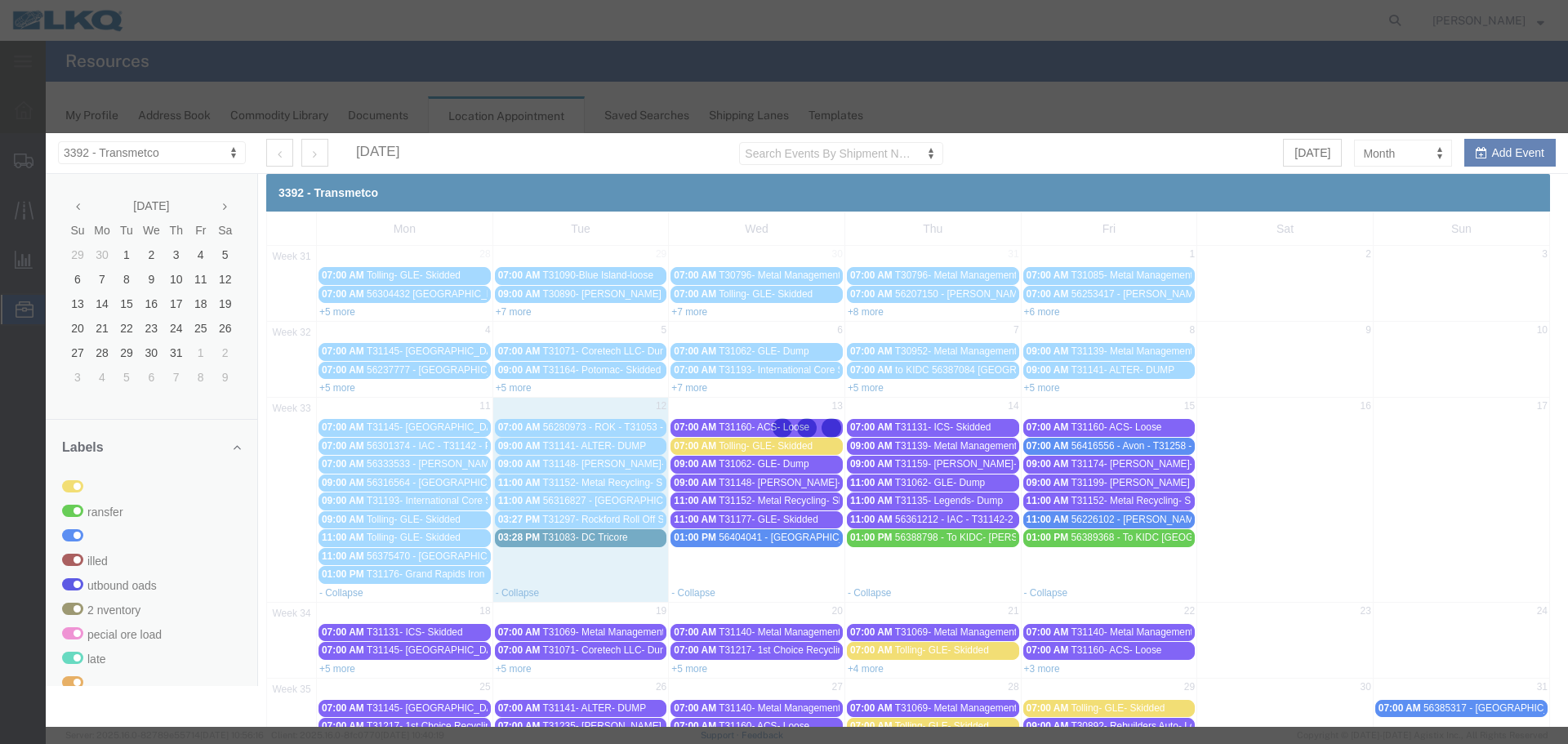
scroll to position [49, 0]
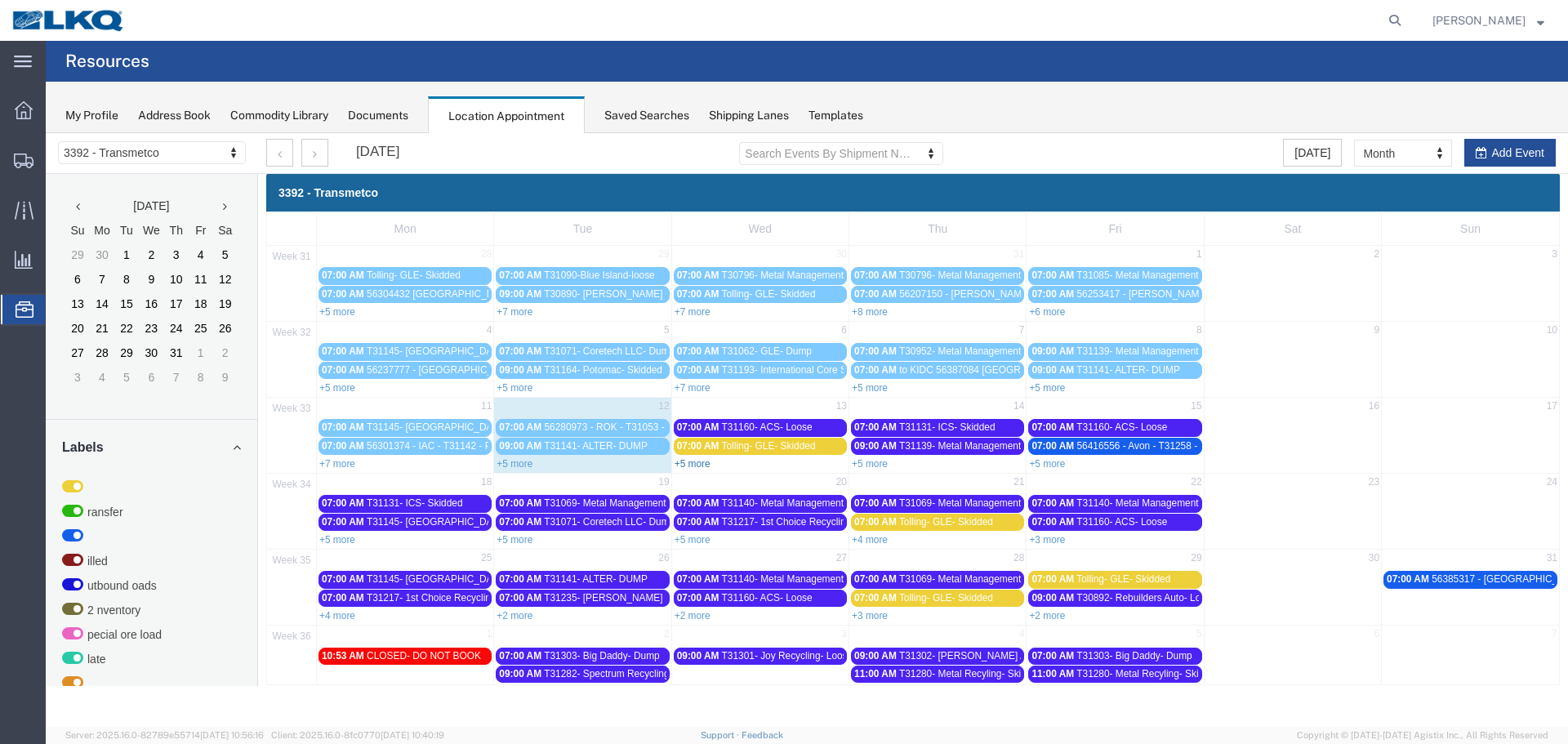
click at [694, 463] on link "+5 more" at bounding box center [692, 464] width 36 height 12
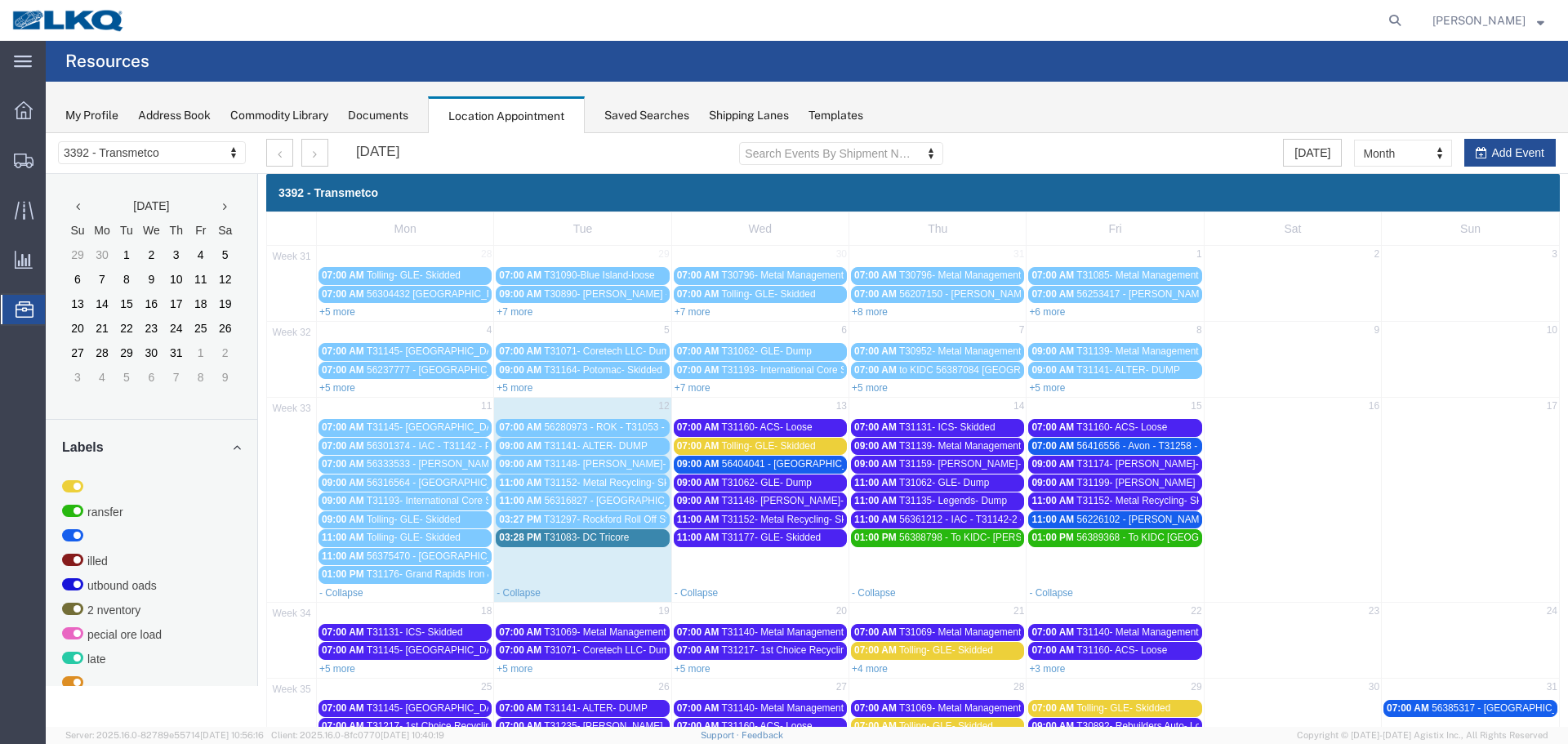
click at [727, 460] on span "56404041 - [GEOGRAPHIC_DATA] - T31259 - Palletized **WORK IN**" at bounding box center [874, 464] width 306 height 12
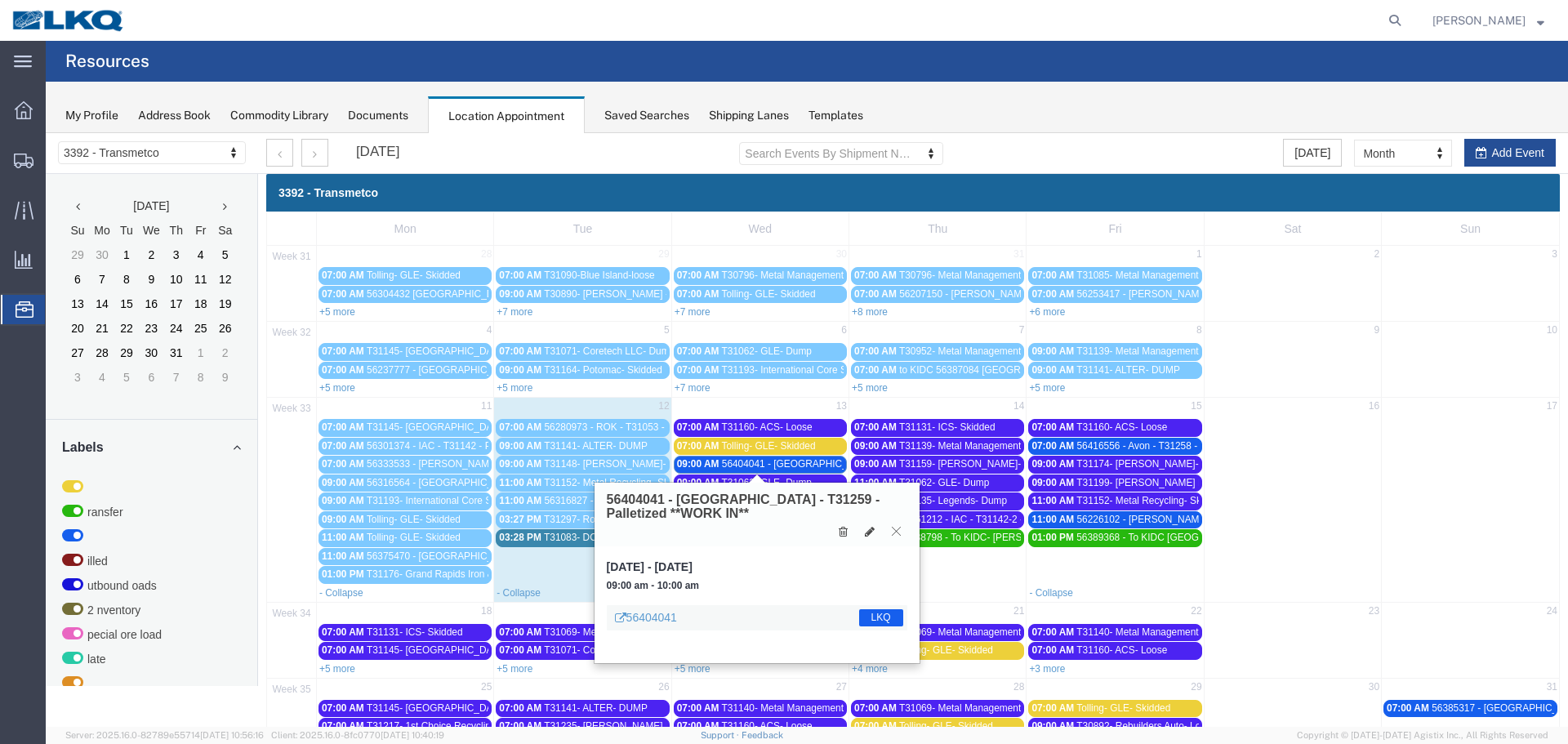
click at [892, 534] on icon at bounding box center [896, 531] width 9 height 10
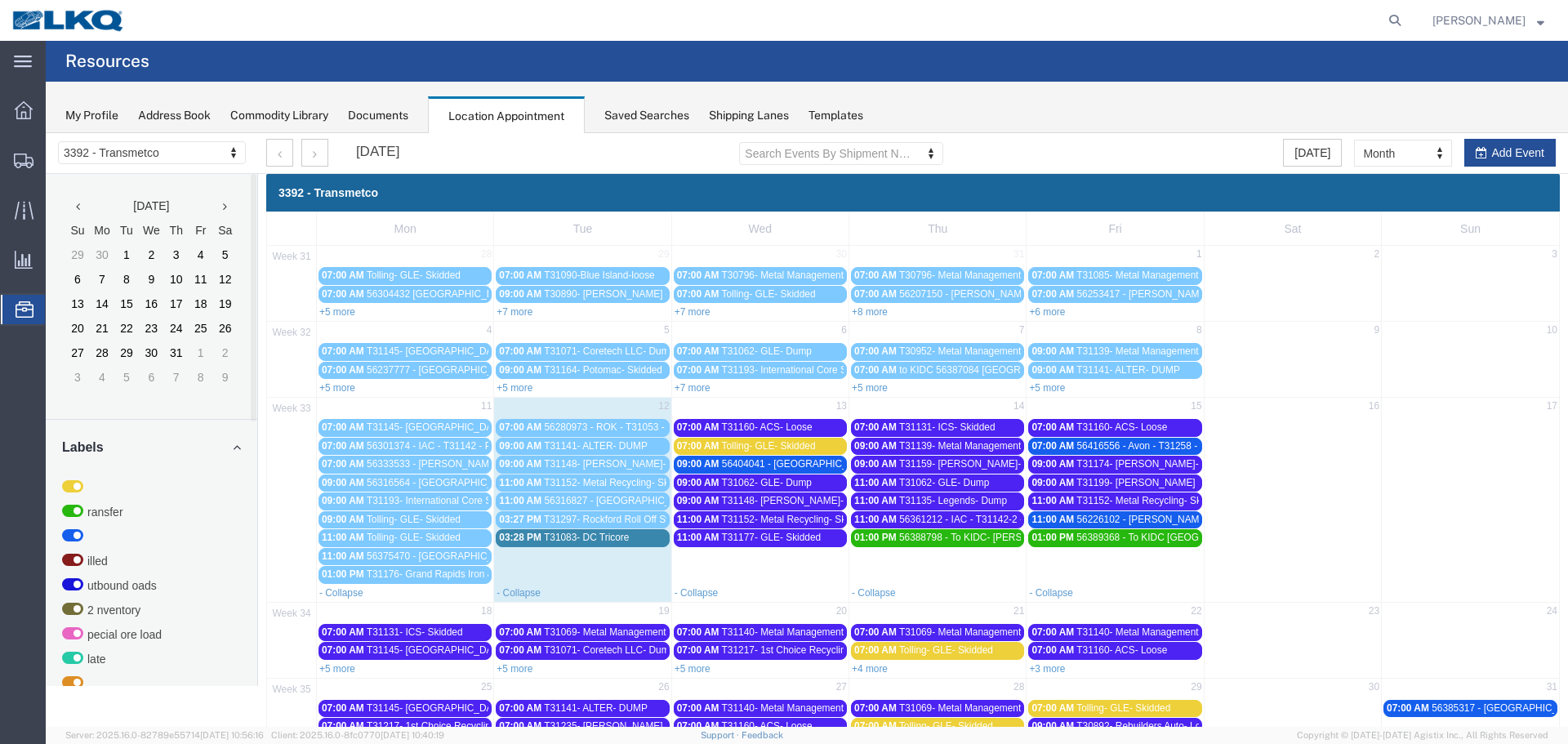
click at [585, 546] on link "03:28 PM T31083- DC Tricore" at bounding box center [582, 537] width 173 height 17
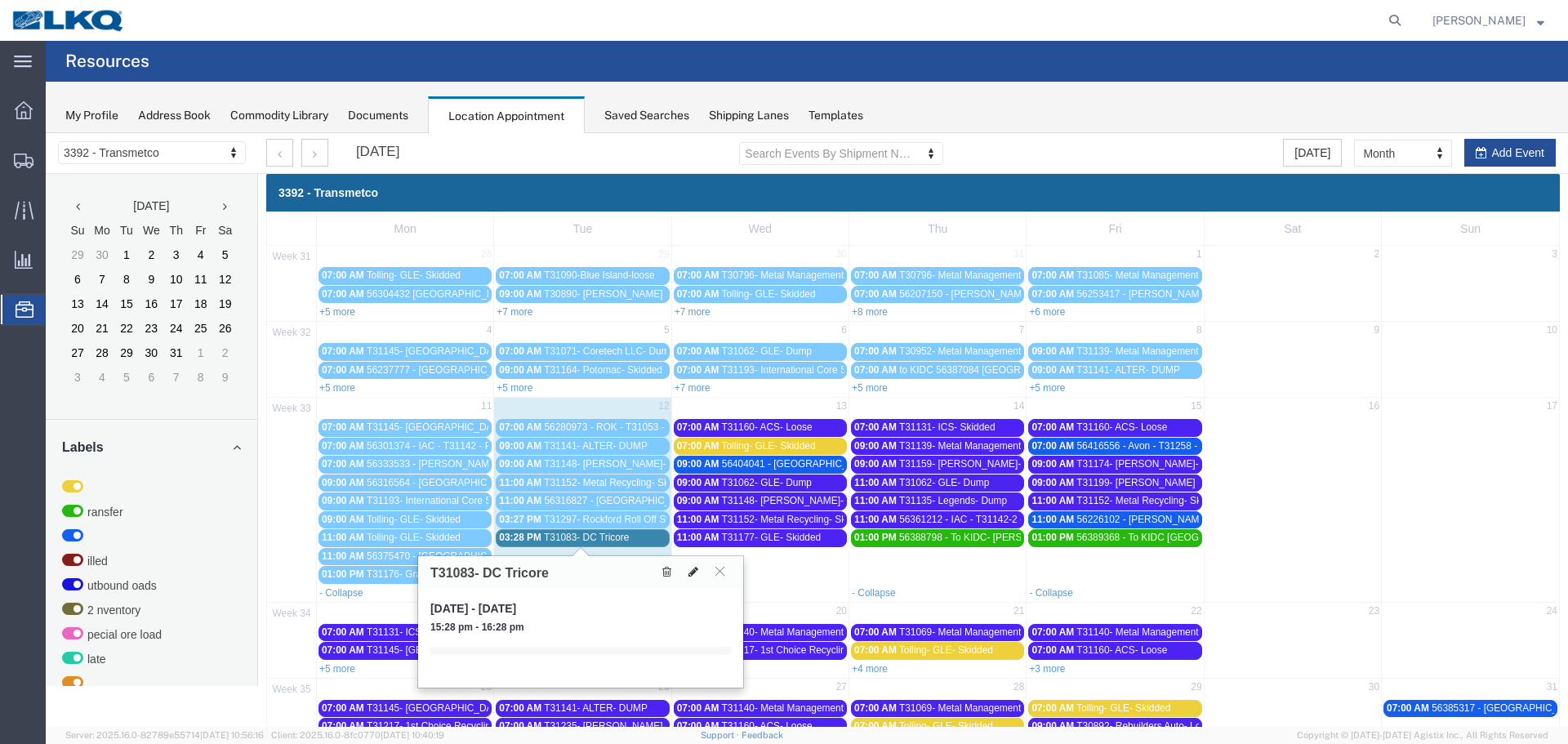
click at [689, 570] on icon at bounding box center [694, 571] width 10 height 12
select select "1"
select select
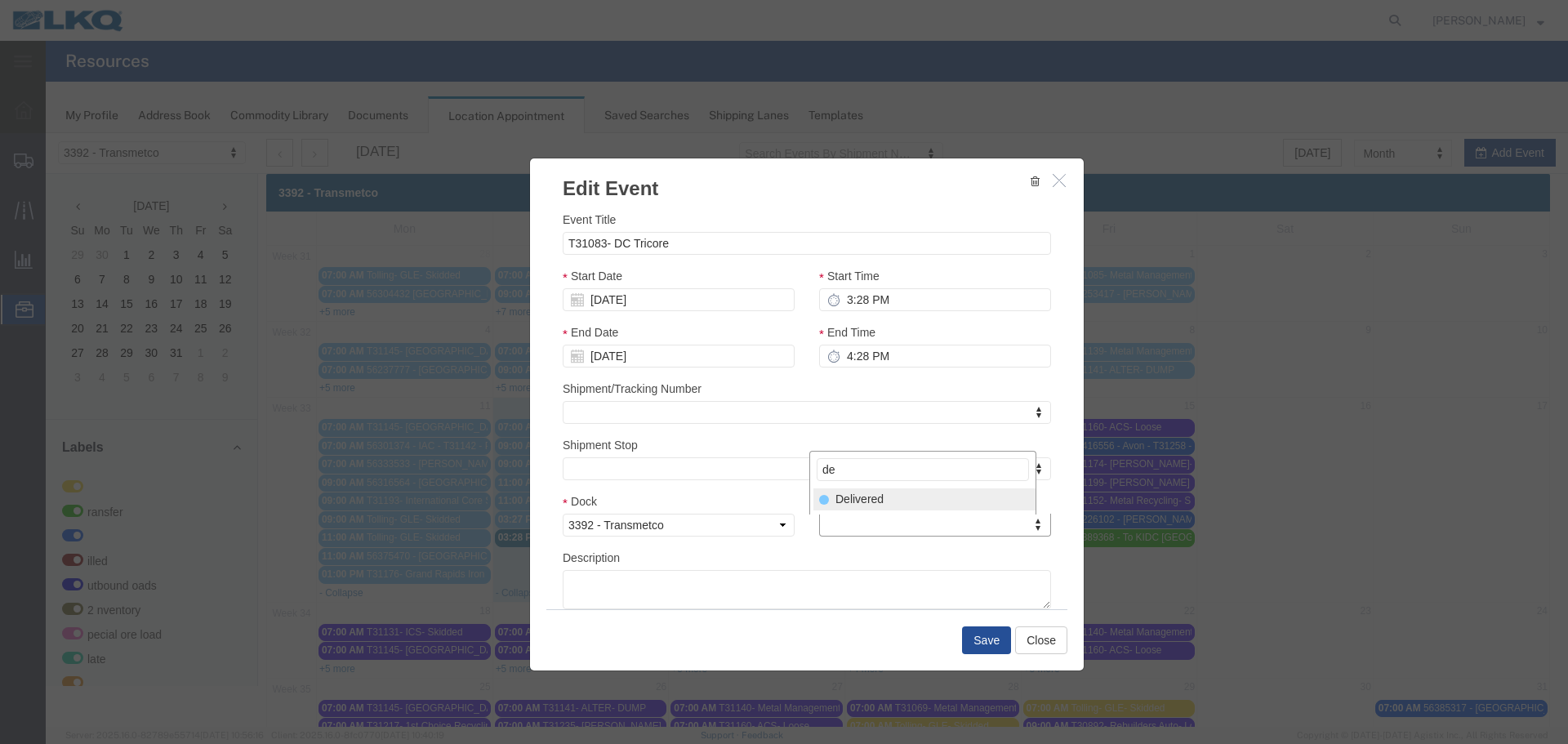
type input "de"
select select "40"
click at [983, 639] on button "Save" at bounding box center [986, 640] width 49 height 28
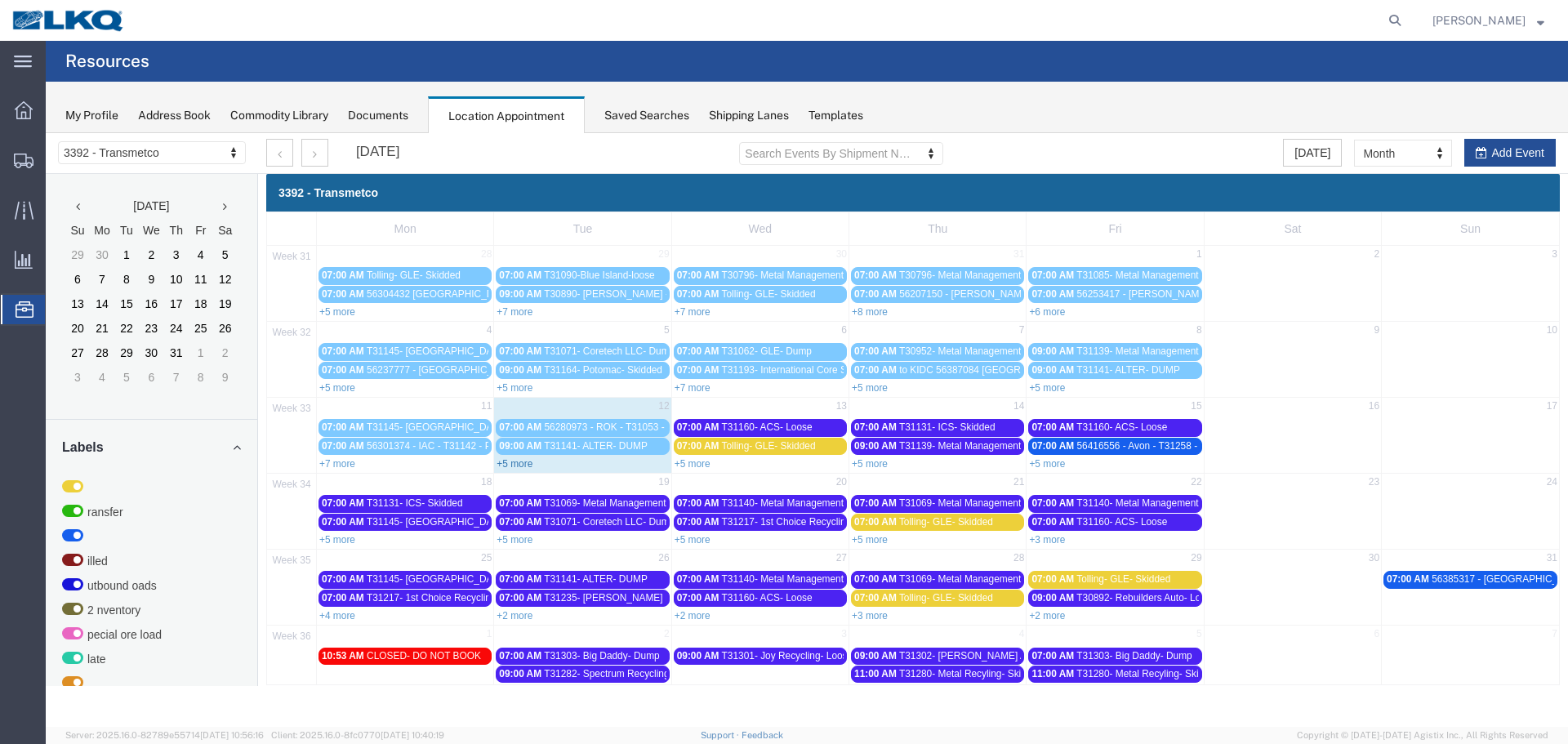
click at [518, 469] on link "+5 more" at bounding box center [514, 464] width 36 height 12
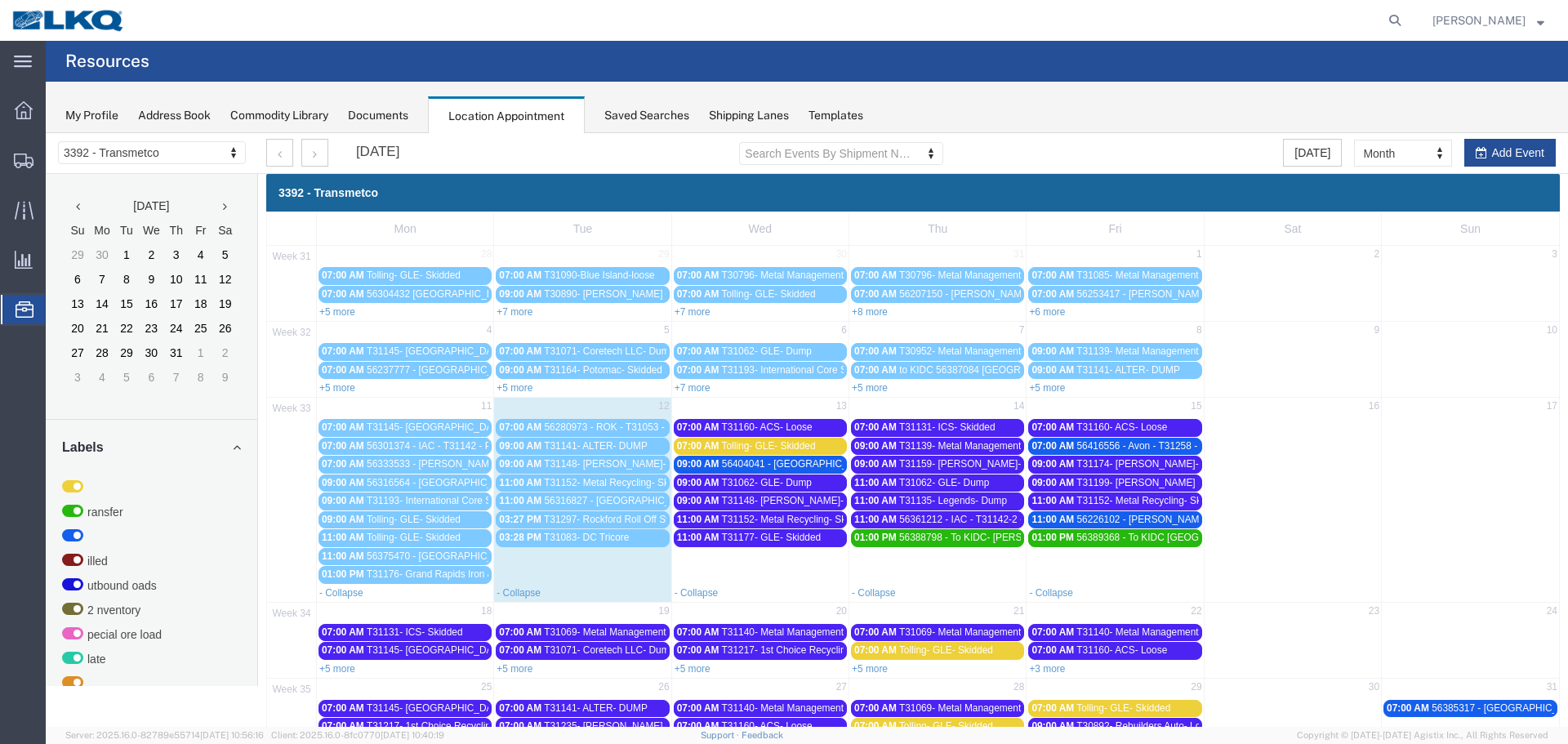
click at [1155, 487] on span "T31199- [PERSON_NAME] Recycling- Dump" at bounding box center [1173, 483] width 195 height 12
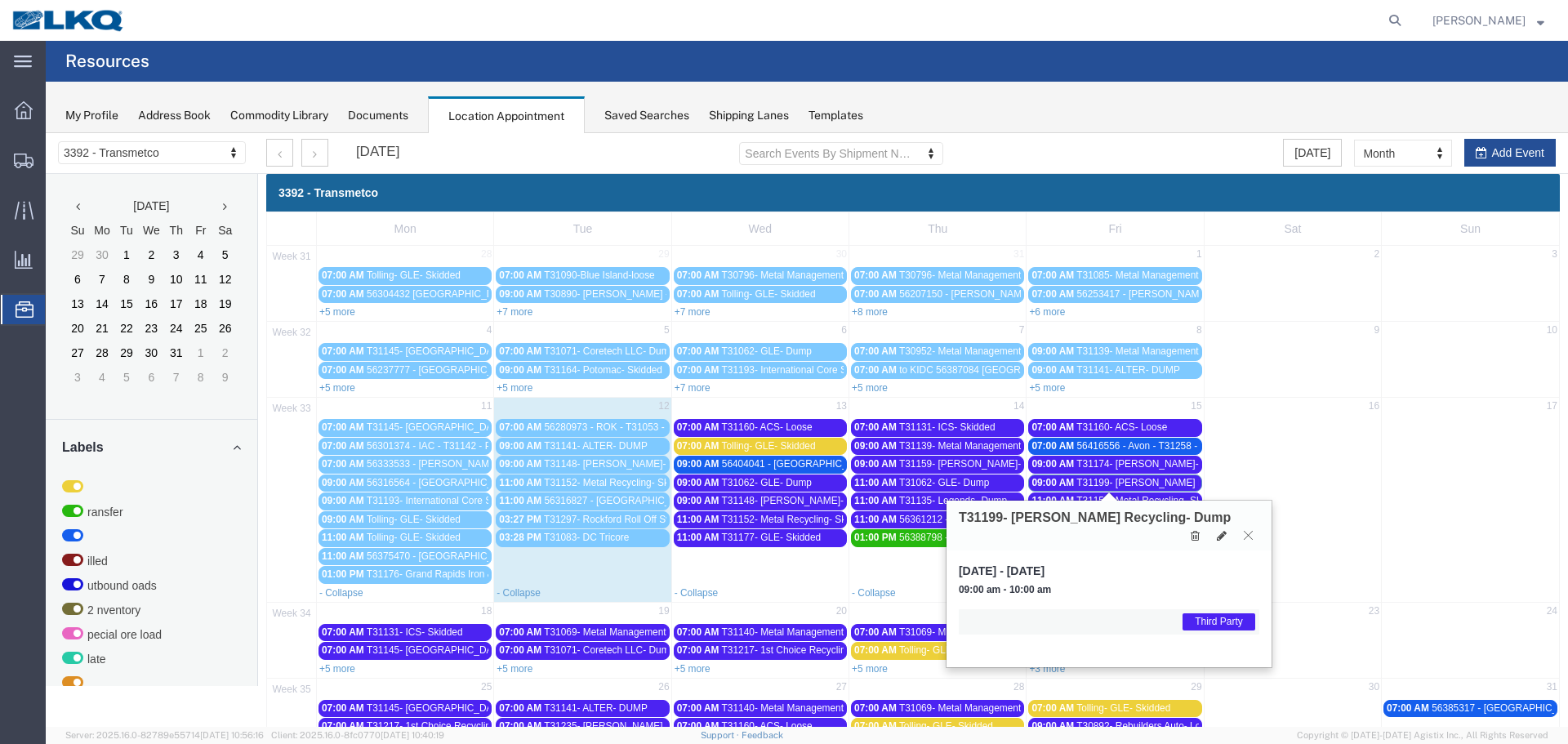
click at [1247, 530] on icon at bounding box center [1248, 534] width 9 height 10
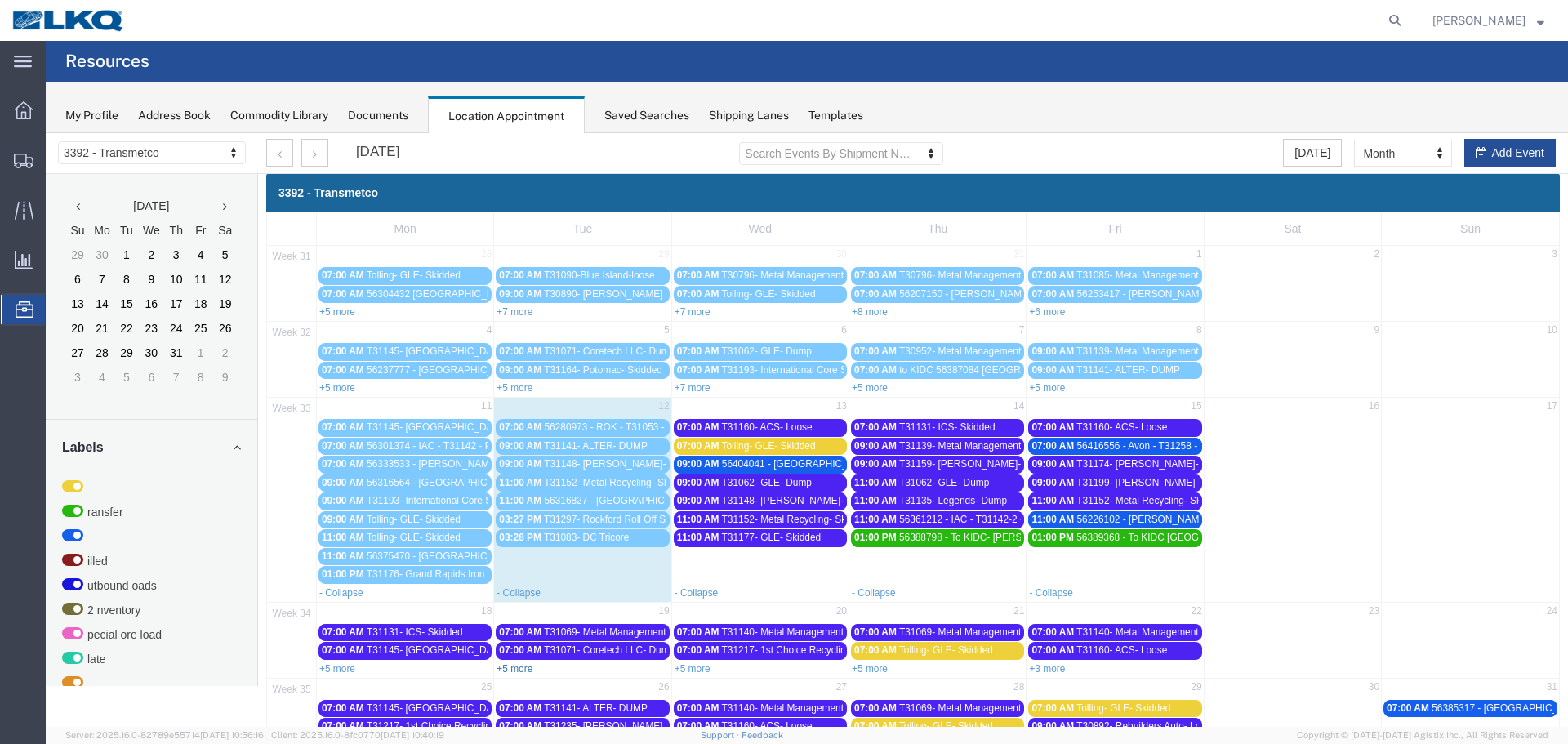
click at [526, 671] on link "+5 more" at bounding box center [514, 668] width 36 height 12
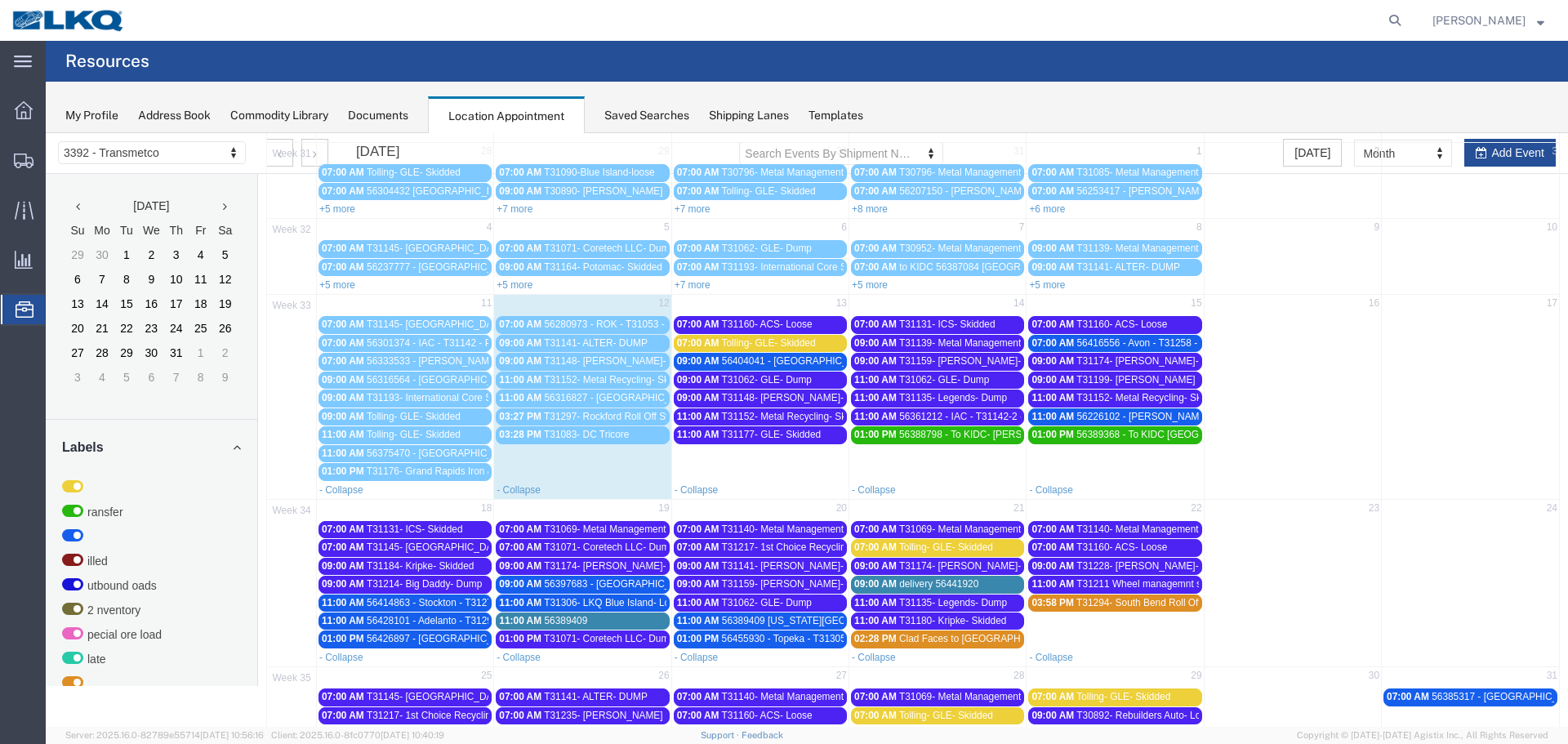
scroll to position [196, 0]
